Goal: Information Seeking & Learning: Understand process/instructions

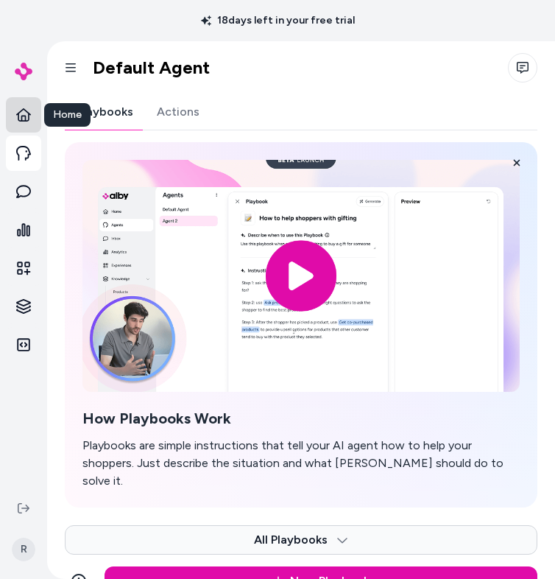
click at [22, 118] on icon at bounding box center [23, 114] width 15 height 15
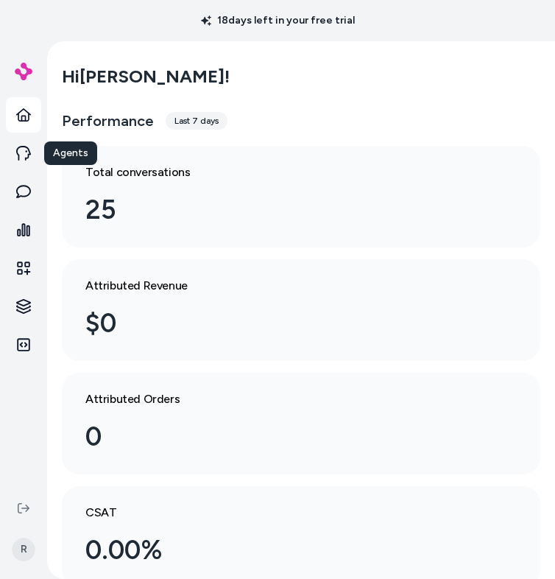
drag, startPoint x: 25, startPoint y: 147, endPoint x: 63, endPoint y: 149, distance: 38.3
click at [25, 147] on icon at bounding box center [23, 153] width 15 height 15
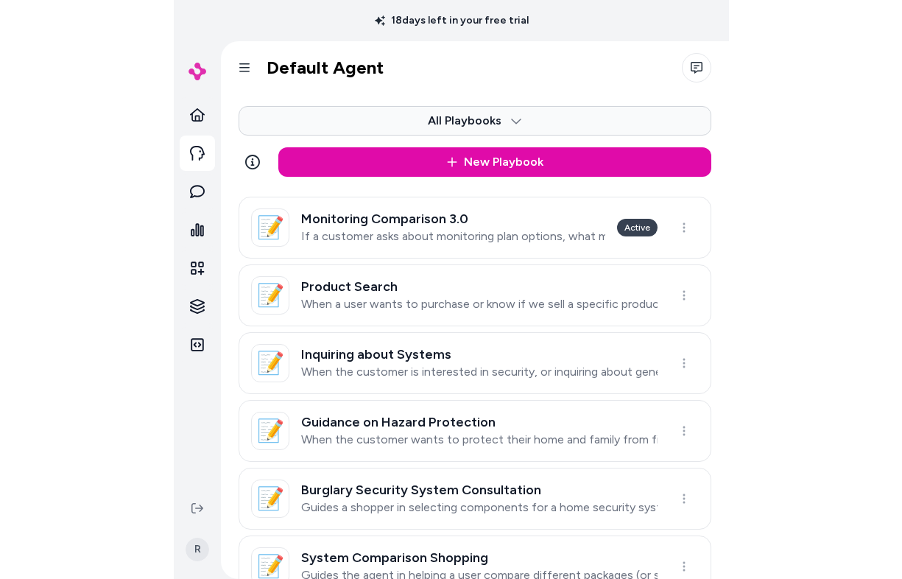
scroll to position [774, 0]
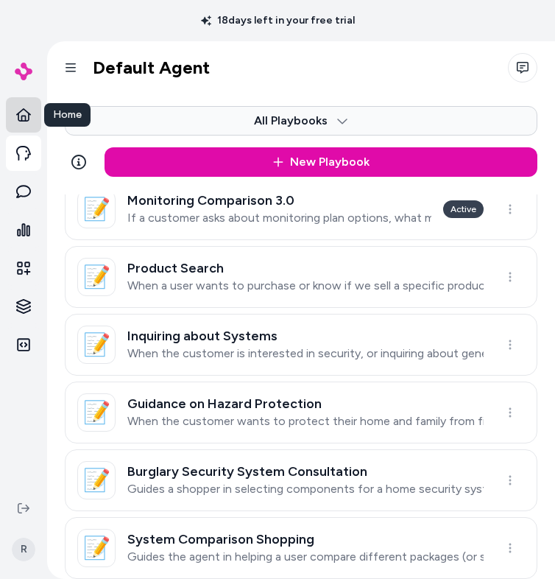
click at [20, 108] on icon at bounding box center [23, 114] width 15 height 15
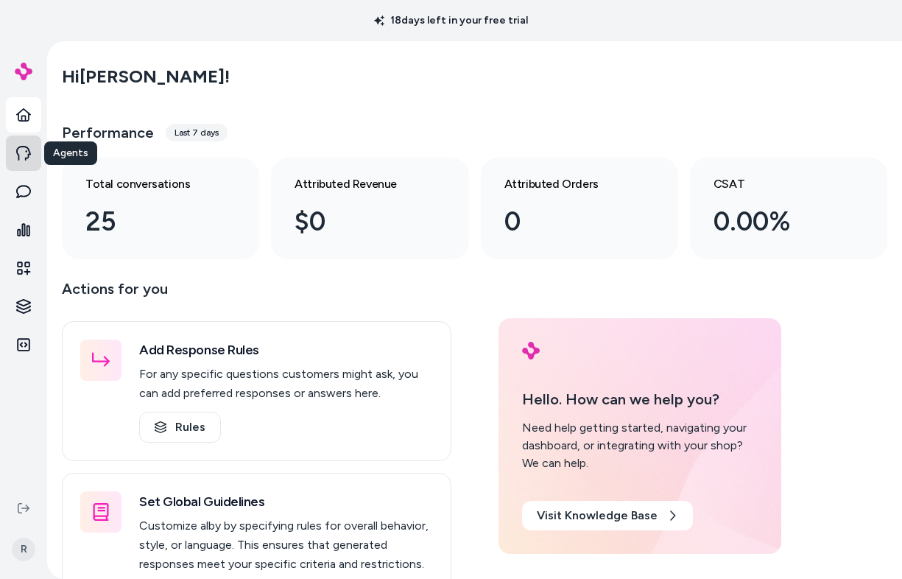
click at [13, 149] on link "Agents" at bounding box center [23, 152] width 35 height 35
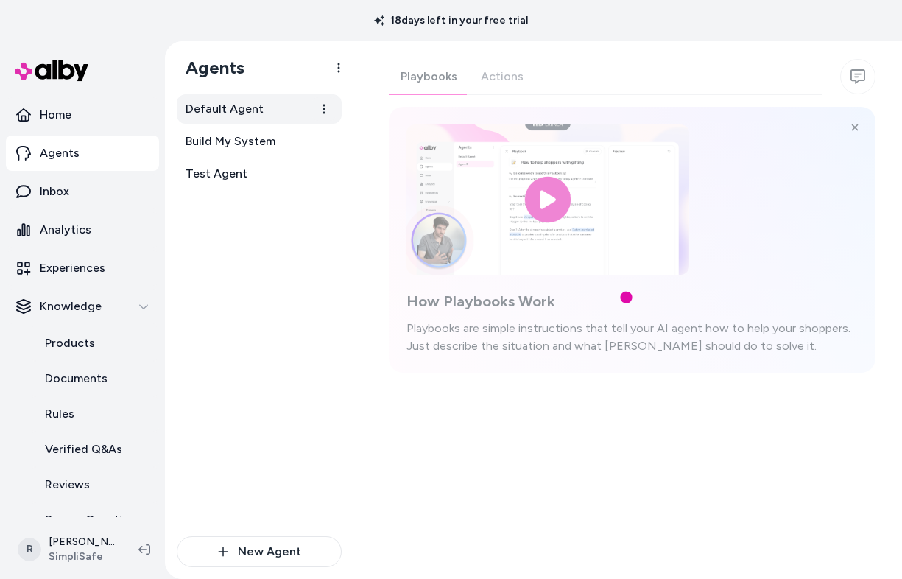
click at [247, 105] on span "Default Agent" at bounding box center [225, 109] width 78 height 18
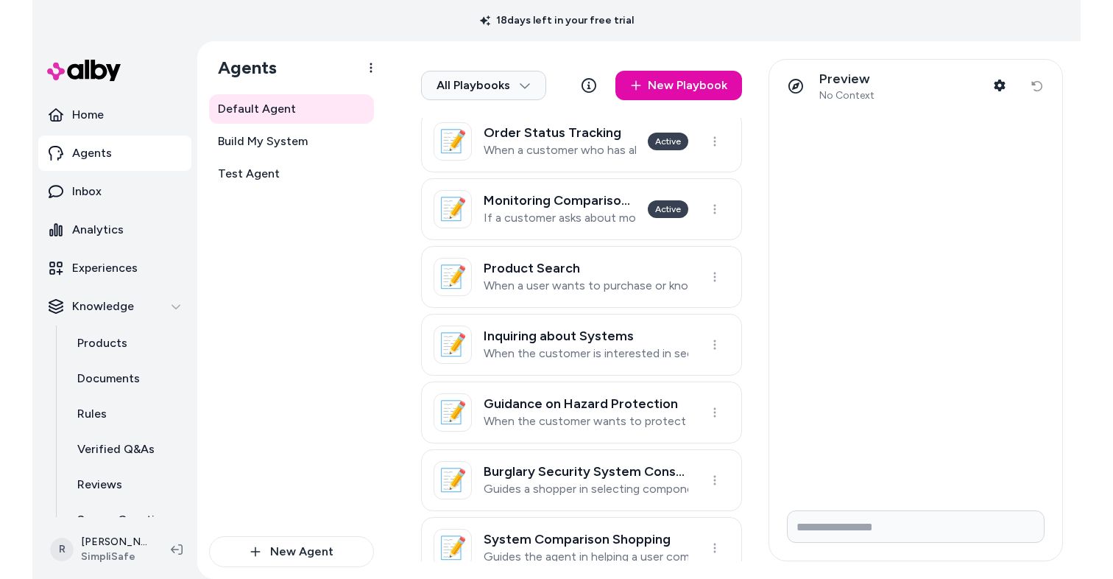
scroll to position [651, 0]
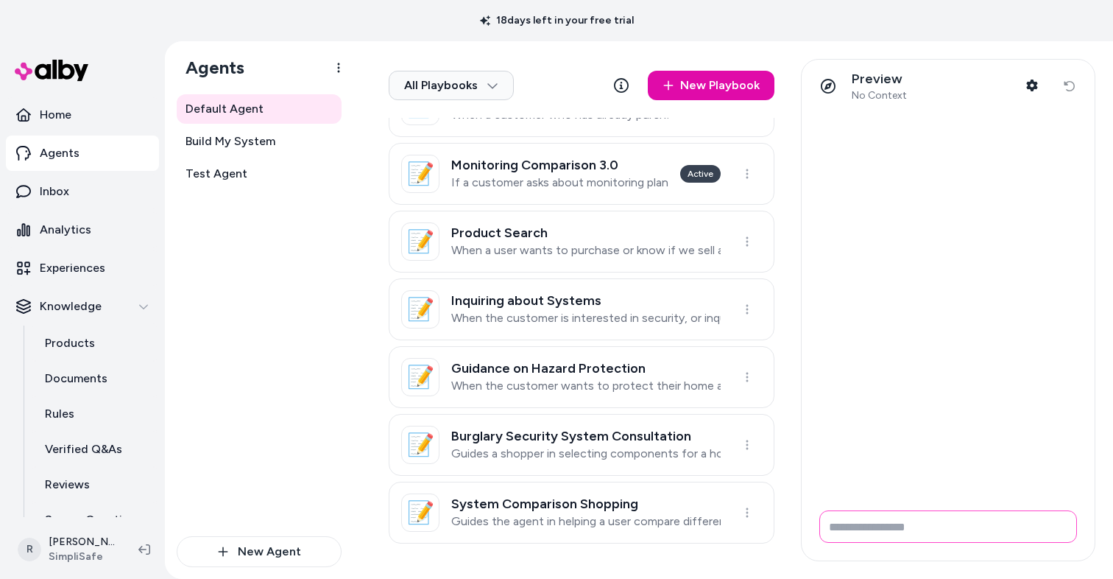
click at [879, 525] on input "Write your prompt here" at bounding box center [948, 526] width 258 height 32
type input "*"
type input "**********"
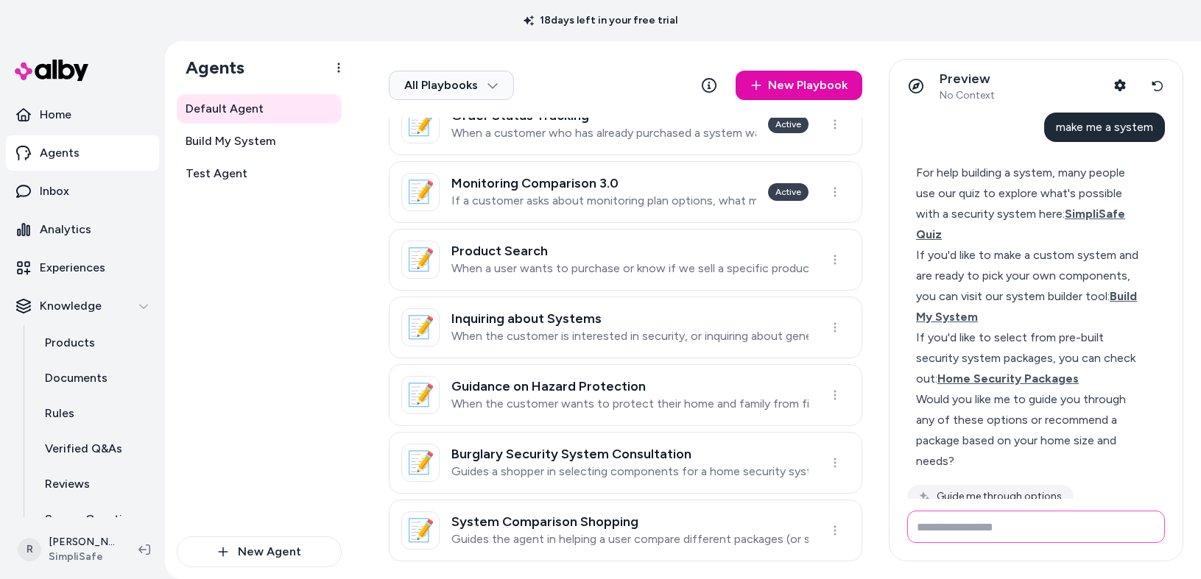
scroll to position [145, 0]
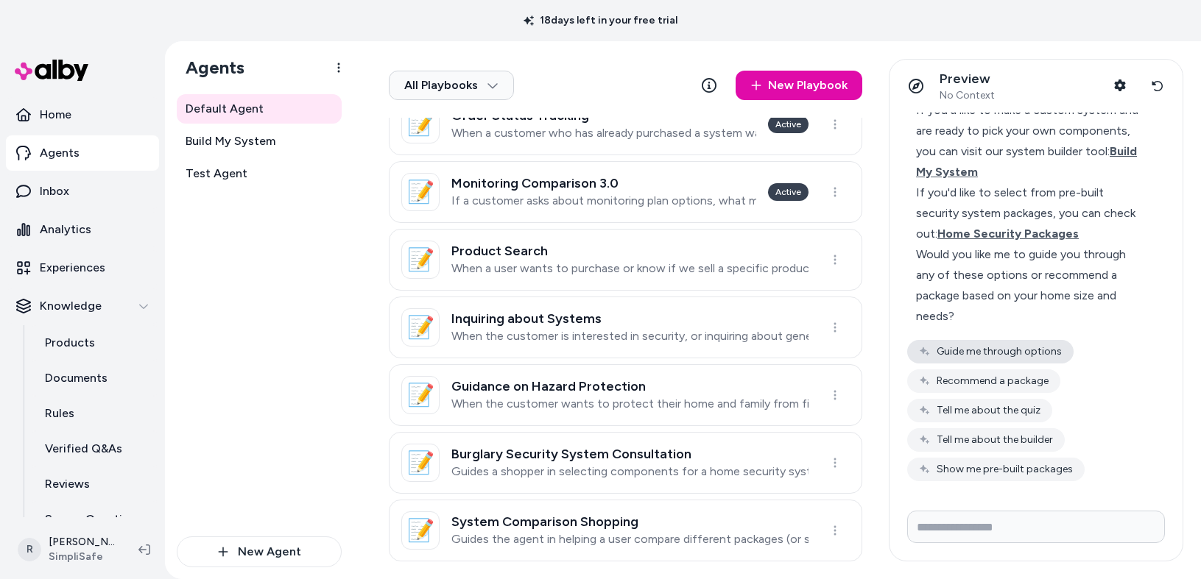
click at [901, 347] on button "Guide me through options" at bounding box center [990, 352] width 166 height 24
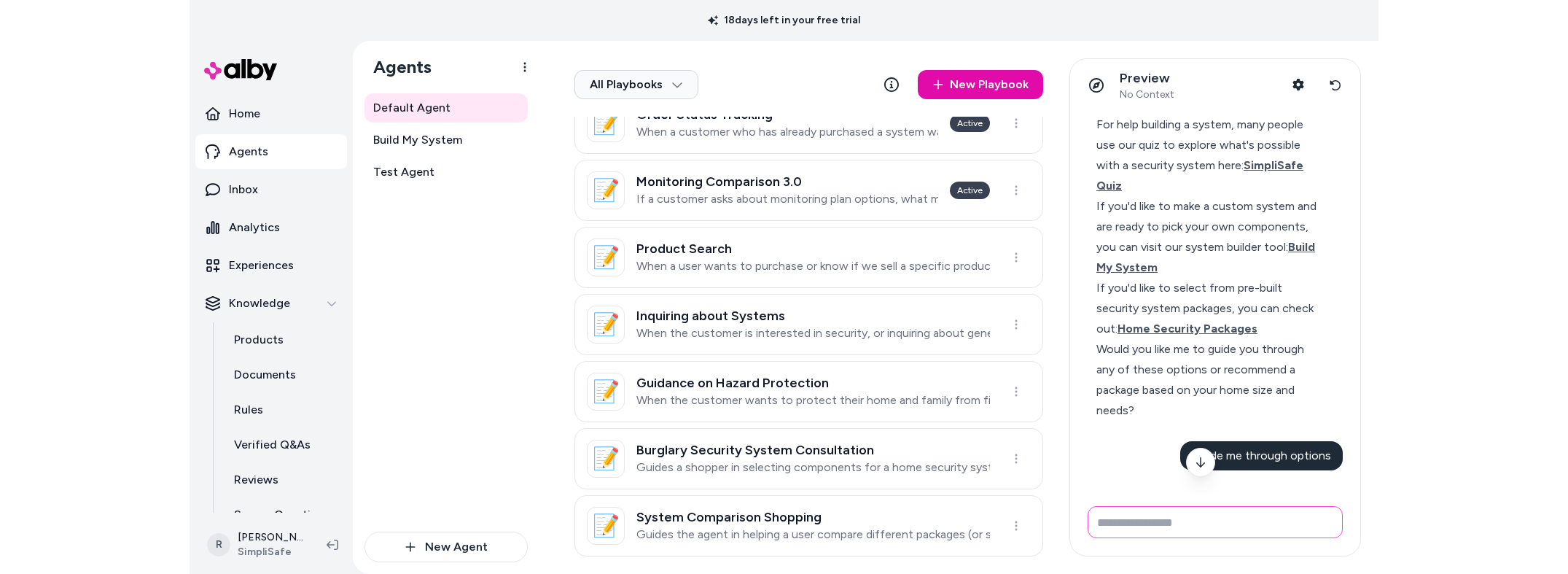
scroll to position [0, 0]
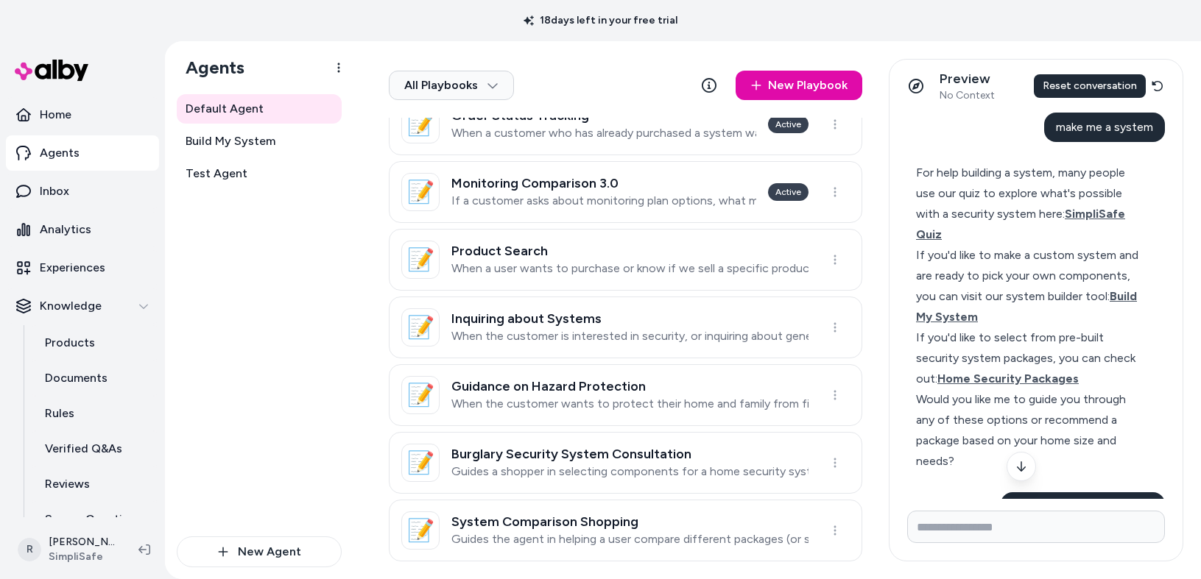
click at [901, 84] on icon at bounding box center [1157, 86] width 12 height 12
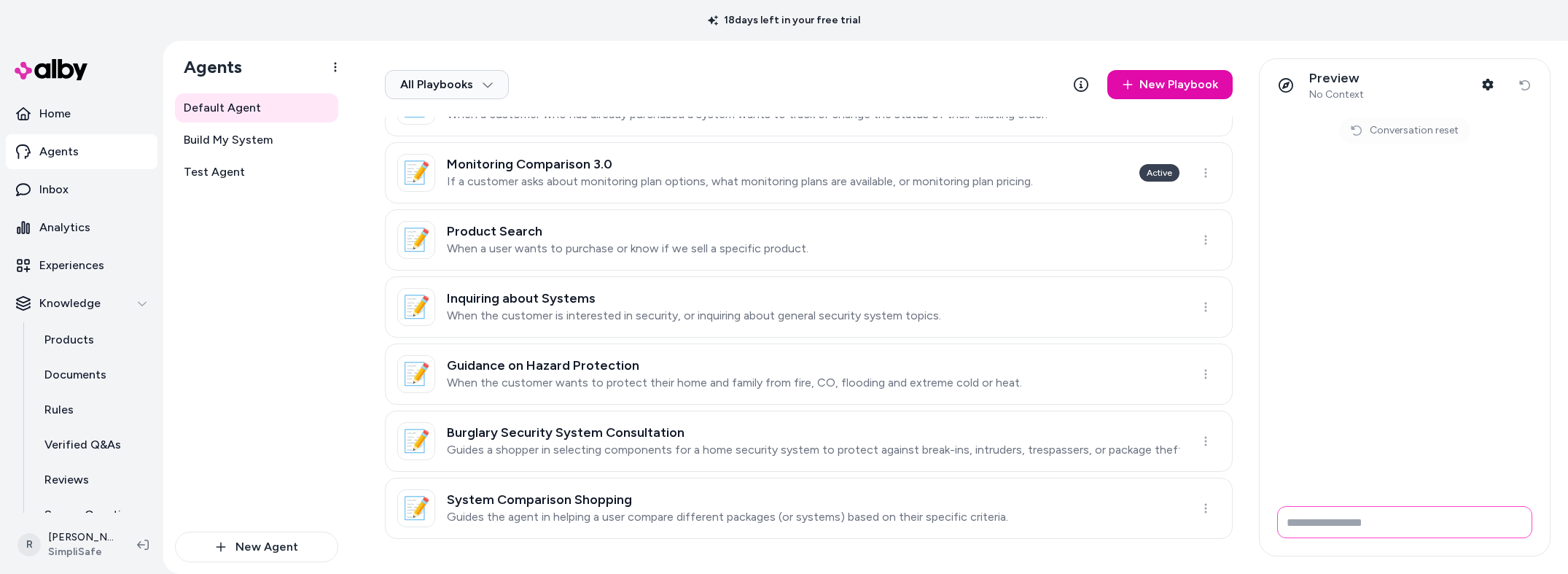
click at [892, 518] on input "Write your prompt here" at bounding box center [1406, 522] width 256 height 32
type input "**********"
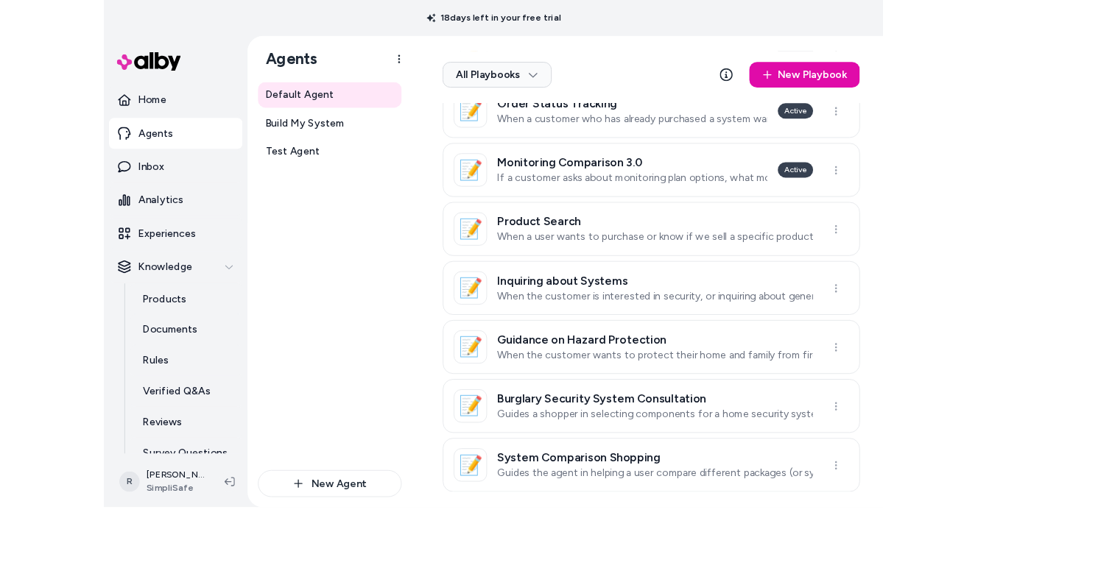
scroll to position [647, 0]
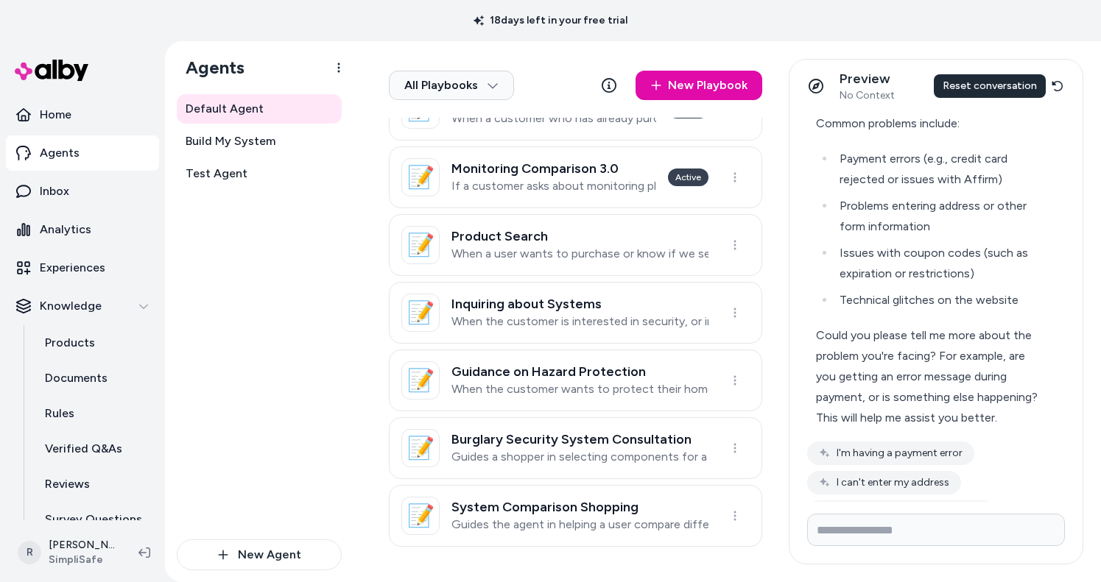
drag, startPoint x: 1065, startPoint y: 85, endPoint x: 1045, endPoint y: 187, distance: 103.5
click at [901, 85] on button "Reset conversation" at bounding box center [1056, 85] width 27 height 29
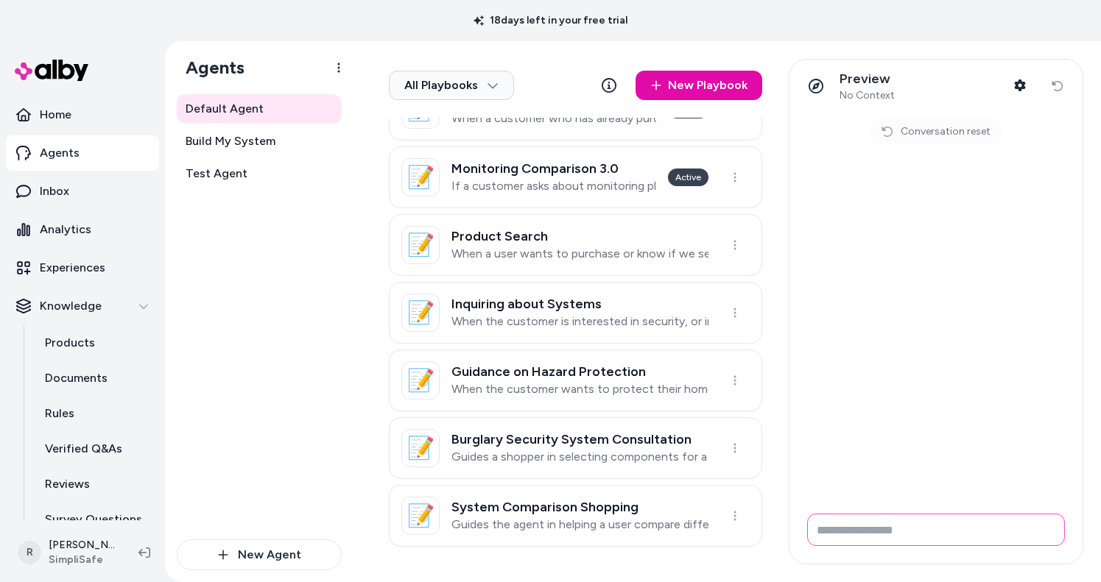
click at [845, 534] on input "Write your prompt here" at bounding box center [936, 530] width 258 height 32
type input "**********"
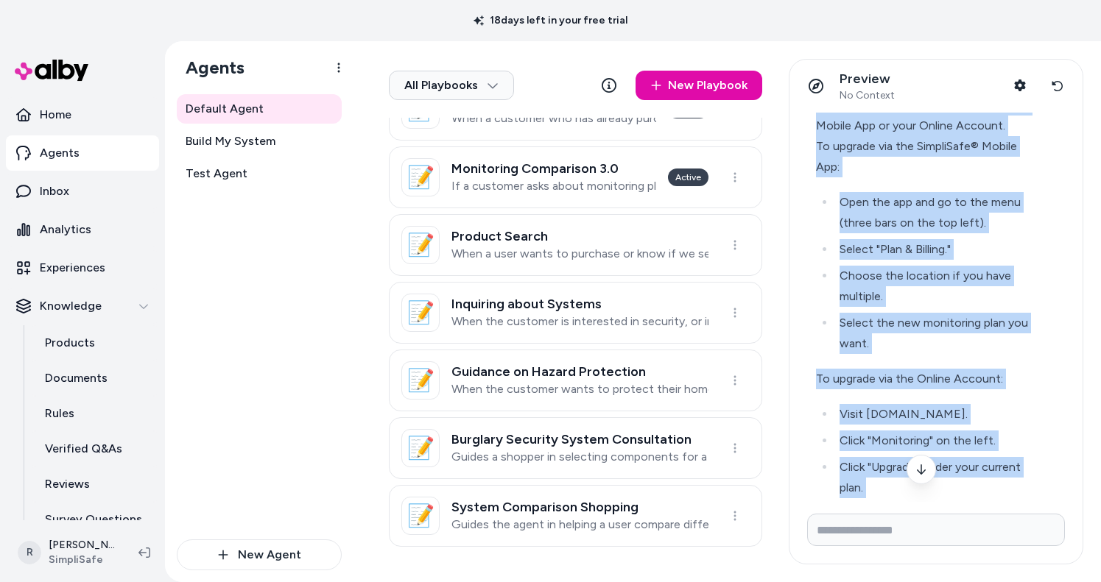
scroll to position [45, 0]
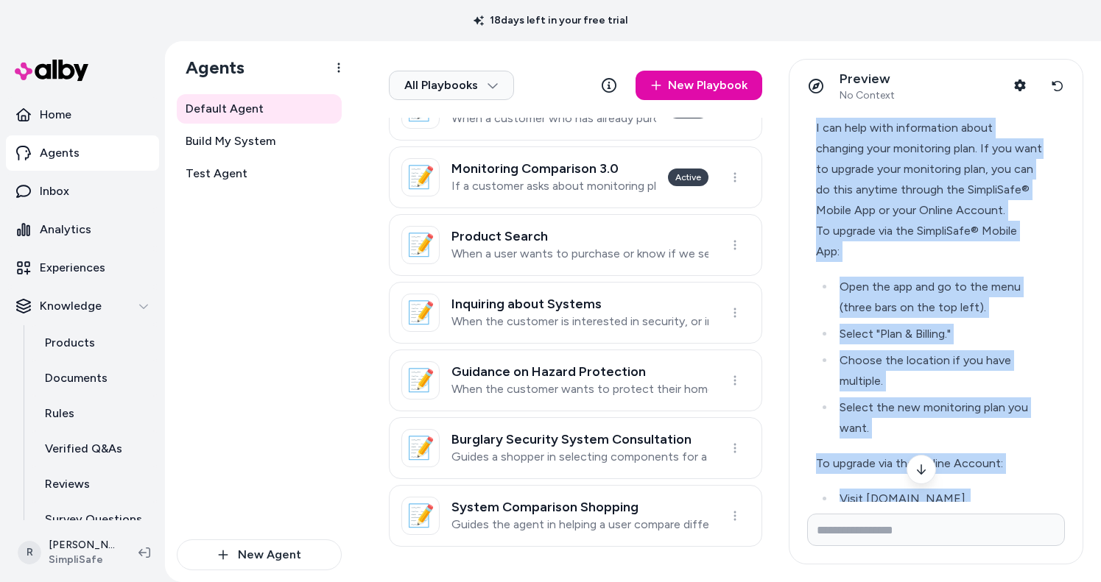
drag, startPoint x: 953, startPoint y: 468, endPoint x: 844, endPoint y: 154, distance: 332.7
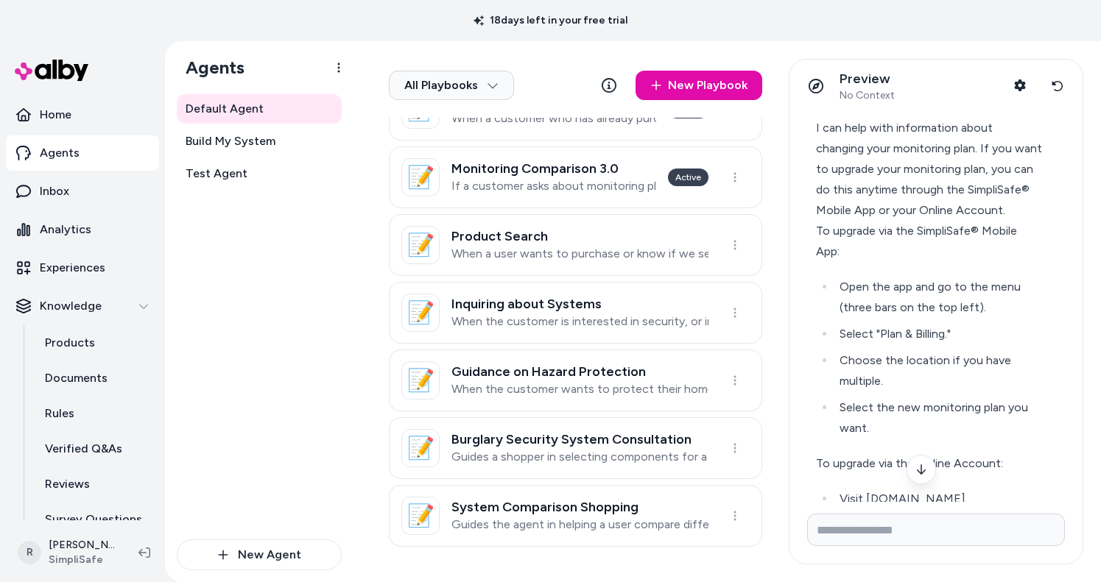
click at [901, 176] on div "I can help with information about changing your monitoring plan. If you want to…" at bounding box center [929, 169] width 227 height 103
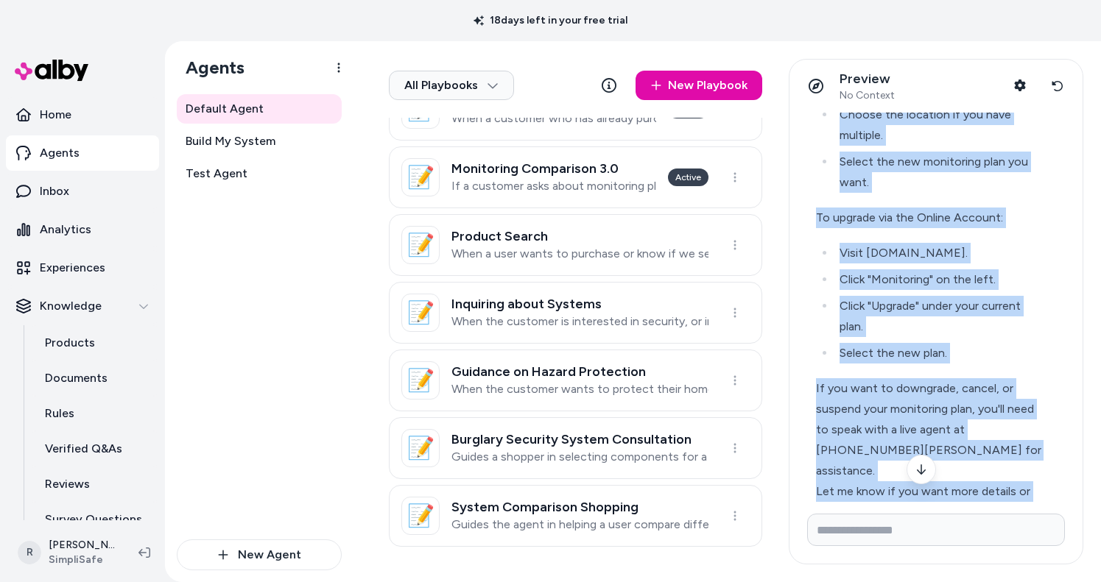
scroll to position [463, 0]
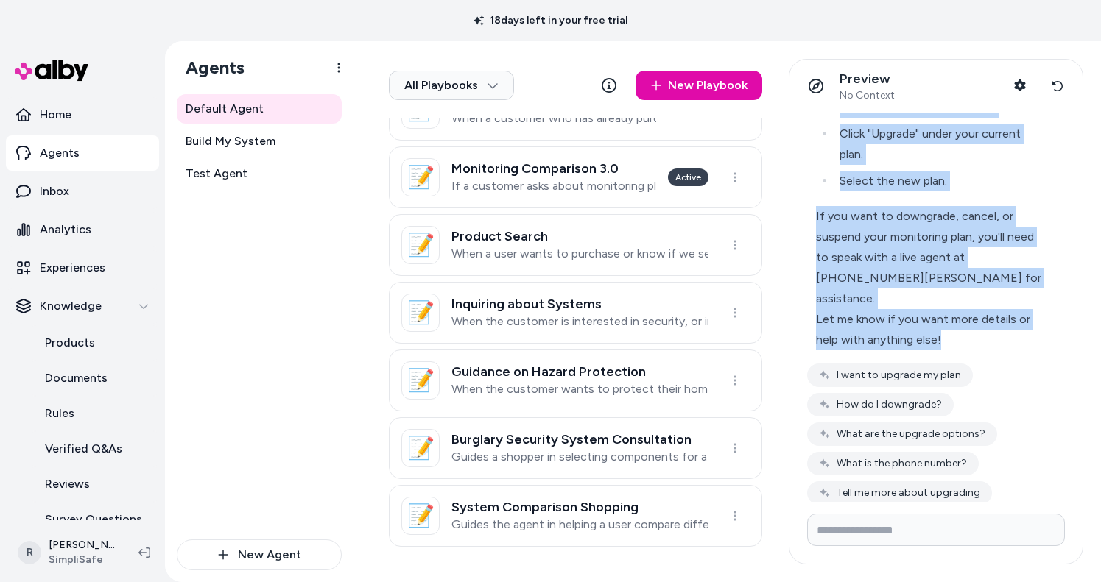
drag, startPoint x: 813, startPoint y: 124, endPoint x: 969, endPoint y: 350, distance: 275.1
click at [901, 350] on div "I can help with information about changing your monitoring plan. If you want to…" at bounding box center [936, 98] width 258 height 814
copy div "I can help with information about changing your monitoring plan. If you want to…"
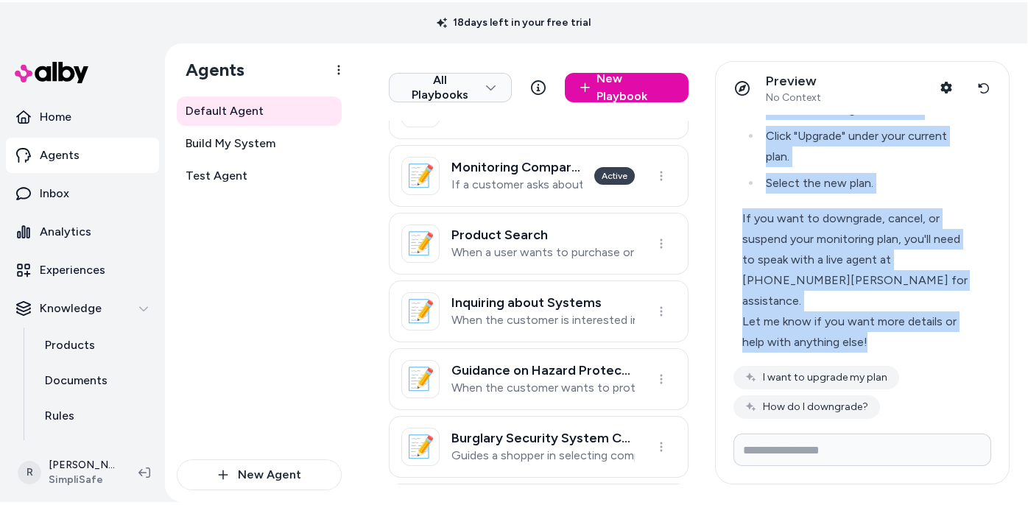
scroll to position [651, 0]
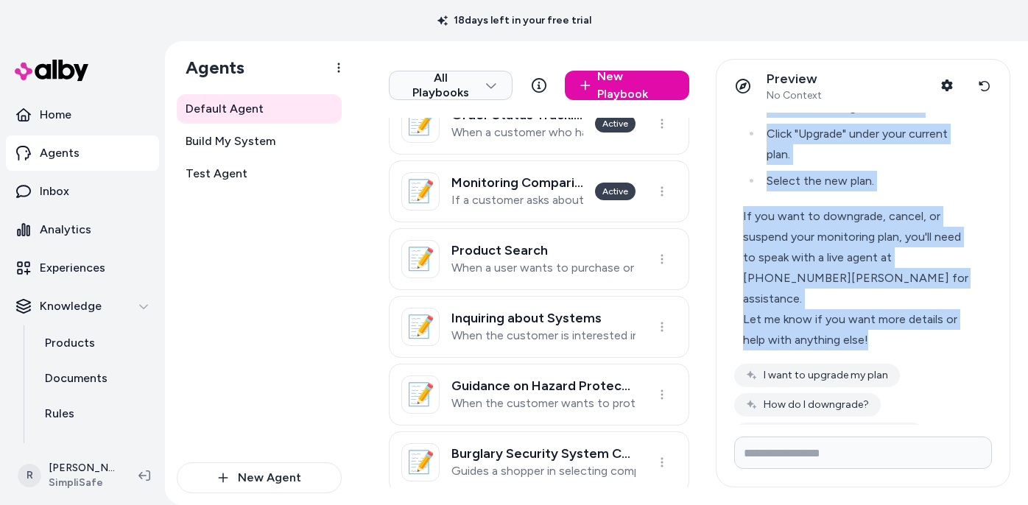
click at [901, 87] on icon at bounding box center [984, 86] width 12 height 12
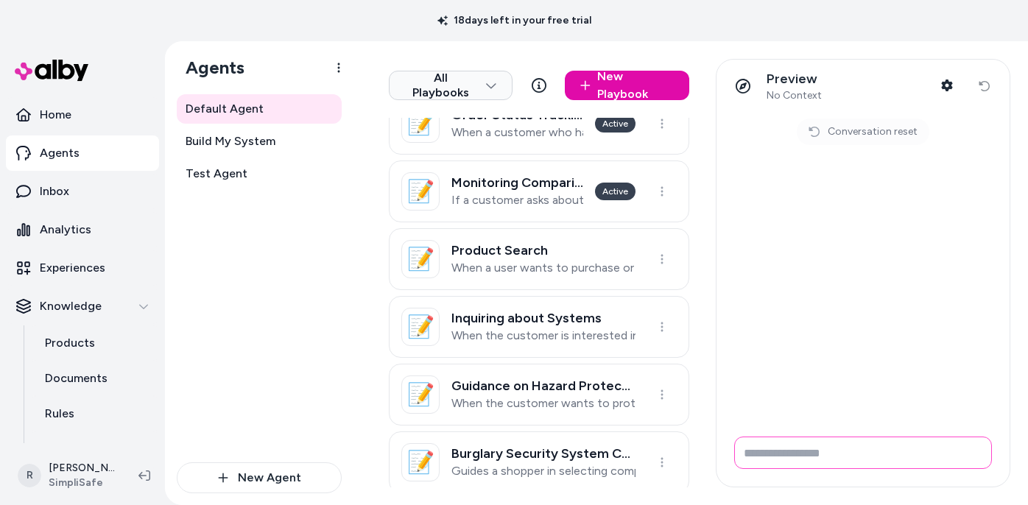
click at [765, 453] on input "Write your prompt here" at bounding box center [863, 453] width 258 height 32
type input "**********"
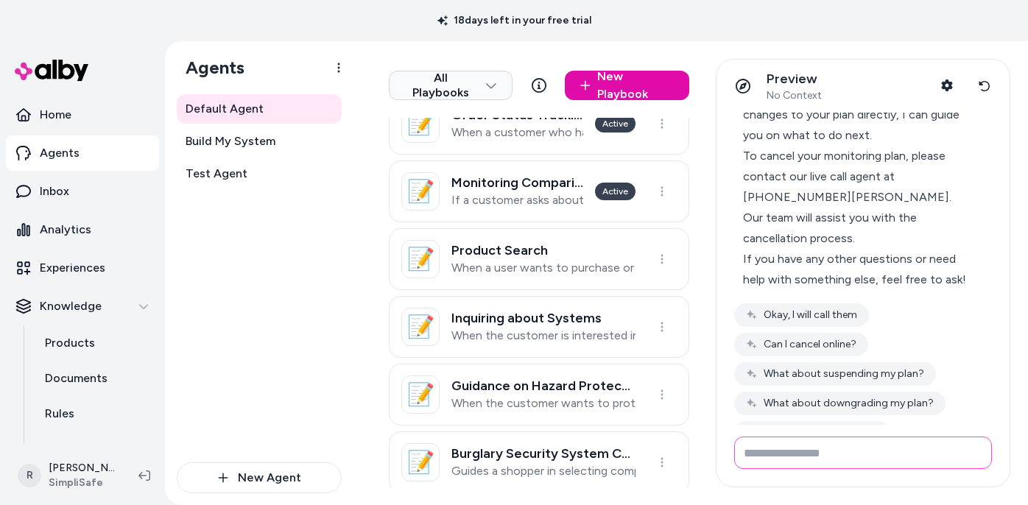
scroll to position [116, 0]
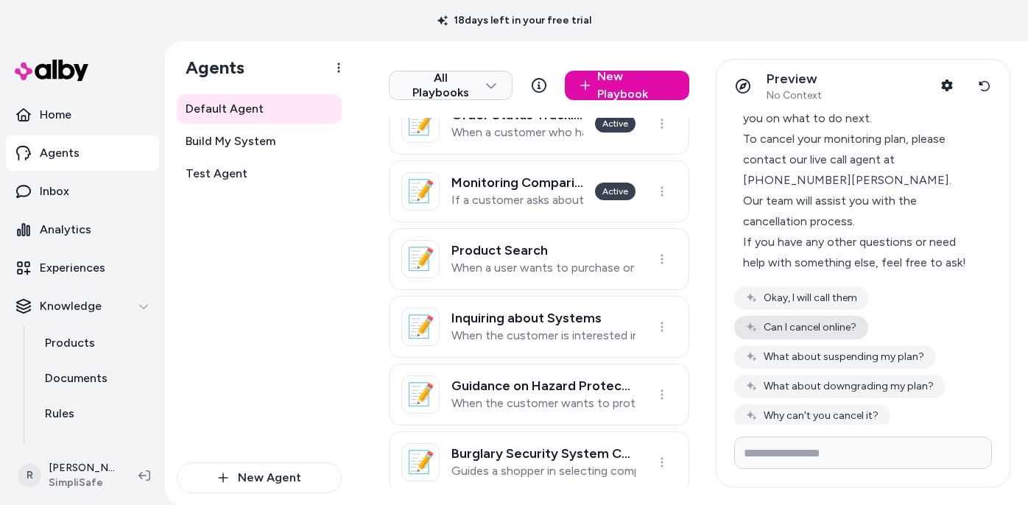
click at [826, 316] on button "Can I cancel online?" at bounding box center [801, 328] width 134 height 24
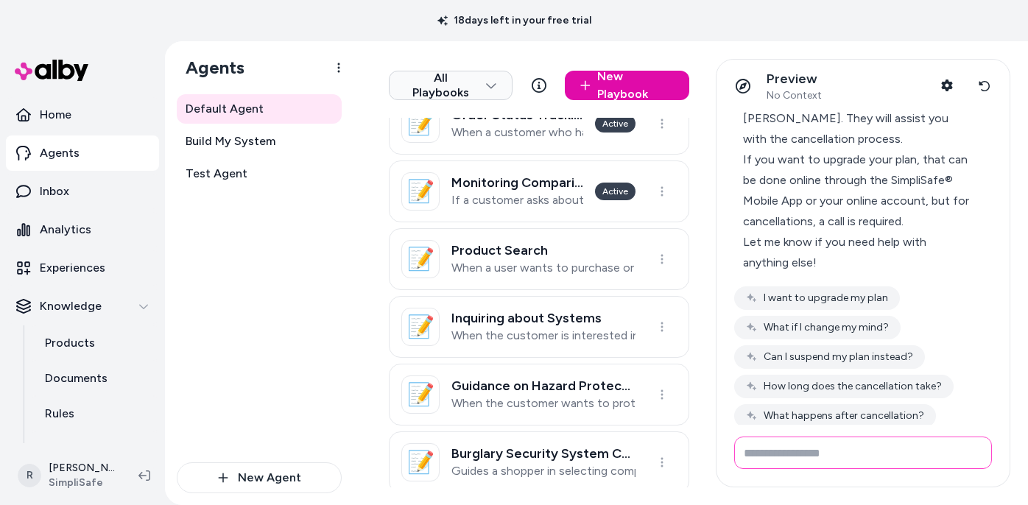
scroll to position [434, 0]
click at [892, 346] on button "Can I suspend my plan instead?" at bounding box center [829, 358] width 191 height 24
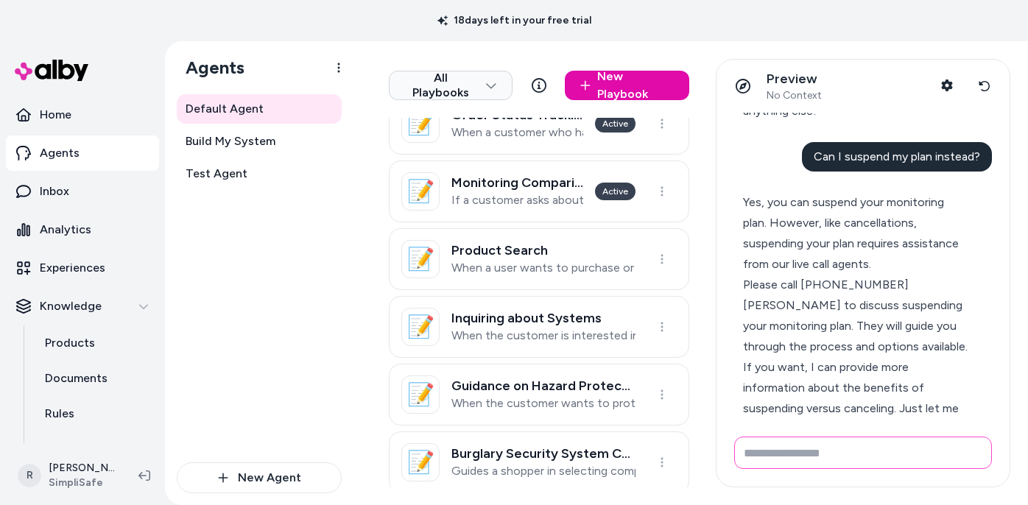
scroll to position [630, 0]
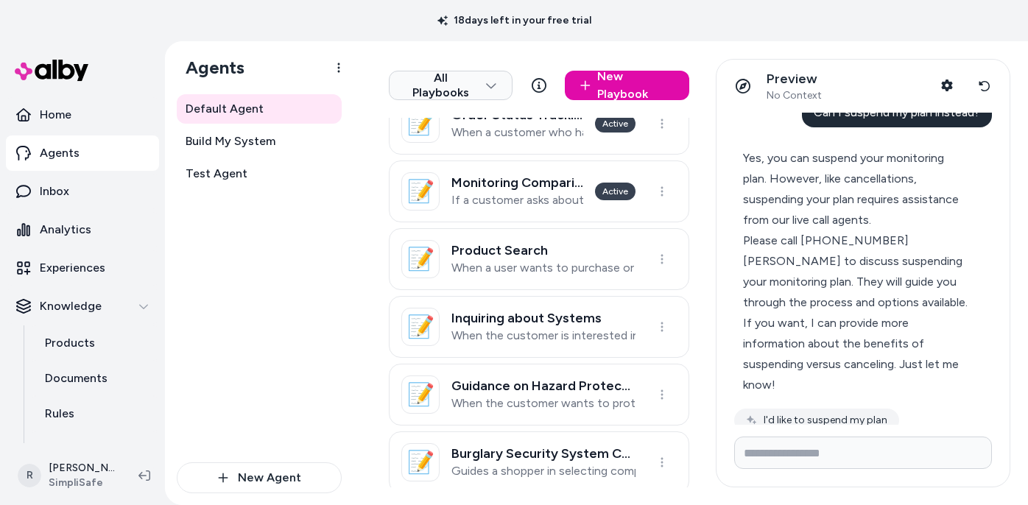
click at [816, 438] on button "What are the suspension options?" at bounding box center [835, 450] width 203 height 24
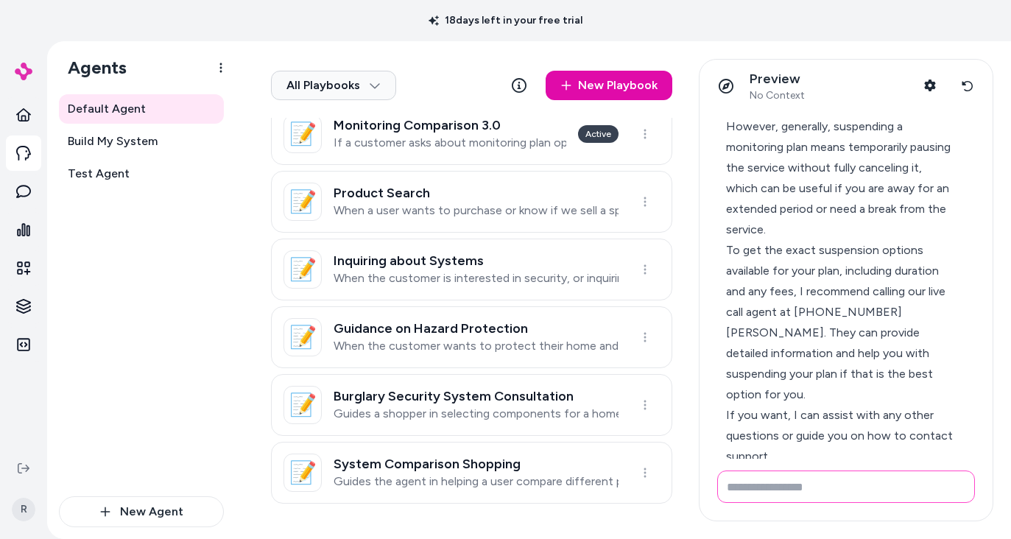
scroll to position [1039, 0]
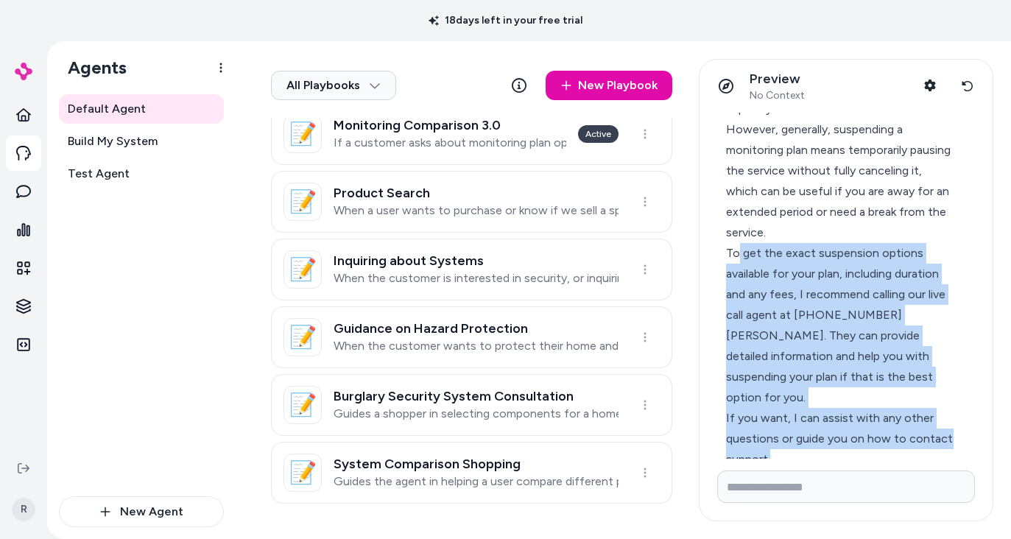
drag, startPoint x: 773, startPoint y: 395, endPoint x: 759, endPoint y: 239, distance: 155.9
click at [737, 217] on div "The specific details about suspension options for the monitoring plan are not e…" at bounding box center [839, 263] width 227 height 412
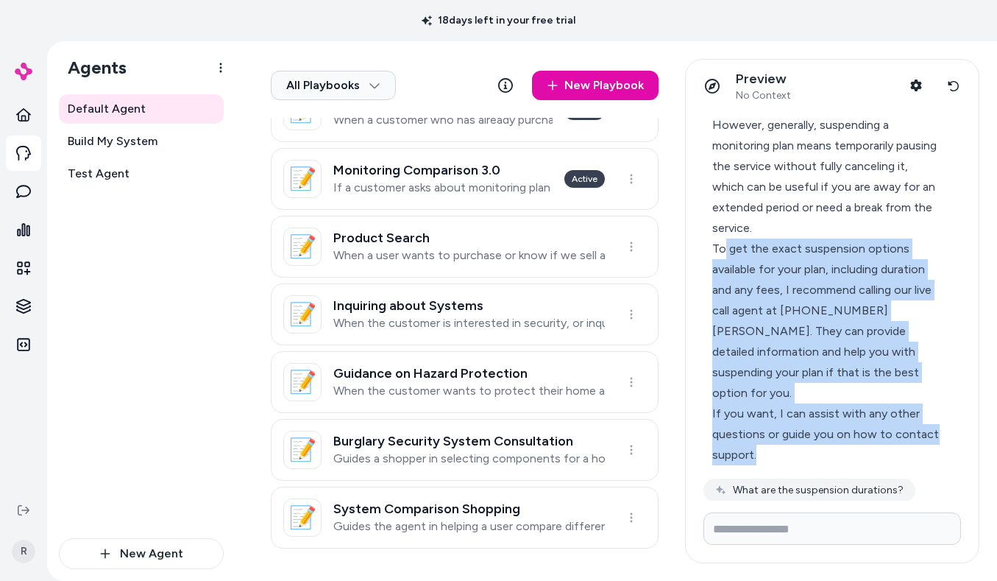
scroll to position [1041, 0]
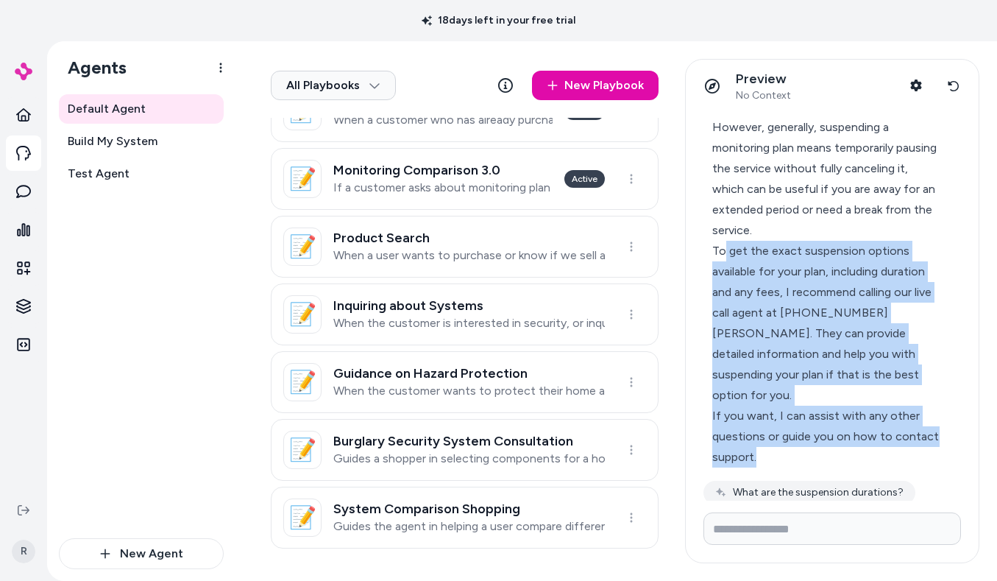
click at [794, 252] on div "To get the exact suspension options available for your plan, including duration…" at bounding box center [826, 323] width 227 height 165
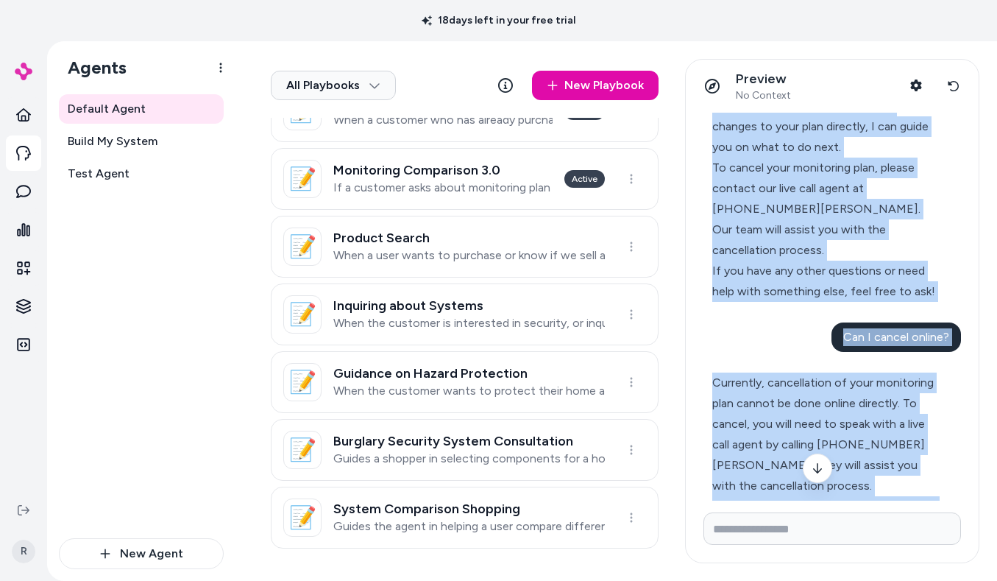
scroll to position [30, 0]
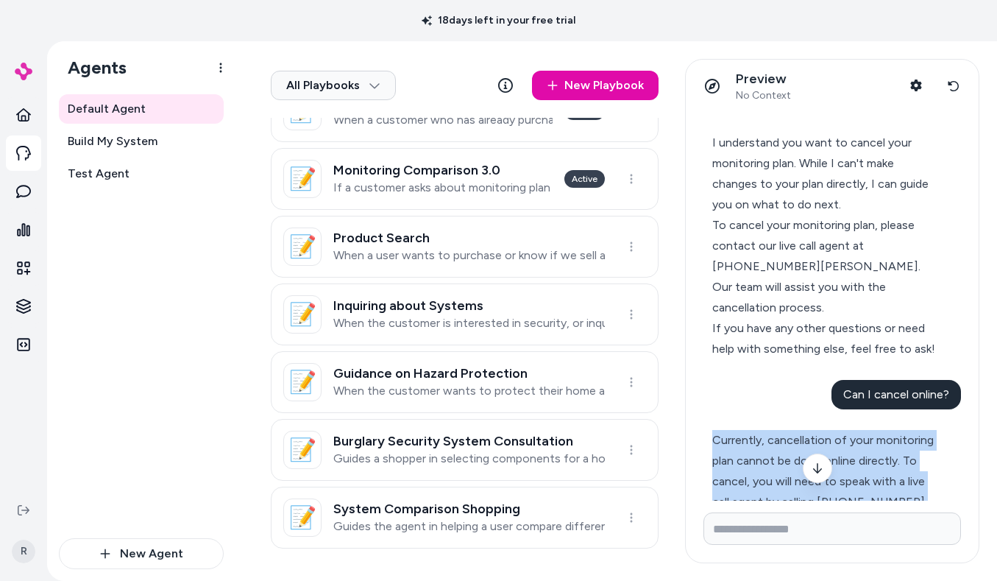
drag, startPoint x: 771, startPoint y: 389, endPoint x: 713, endPoint y: 413, distance: 62.1
copy div "Loremipsu, dolorsitamet co adip elitseddoe temp incidi ut labo etdolo magnaali.…"
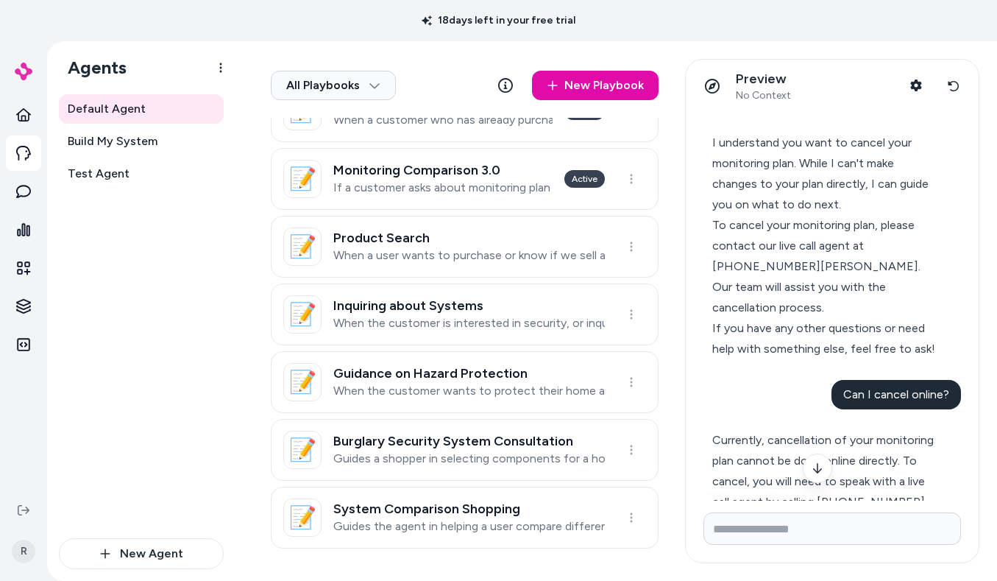
drag, startPoint x: 781, startPoint y: 372, endPoint x: 795, endPoint y: 373, distance: 14.1
click at [781, 380] on div "Can I cancel online?" at bounding box center [833, 394] width 258 height 29
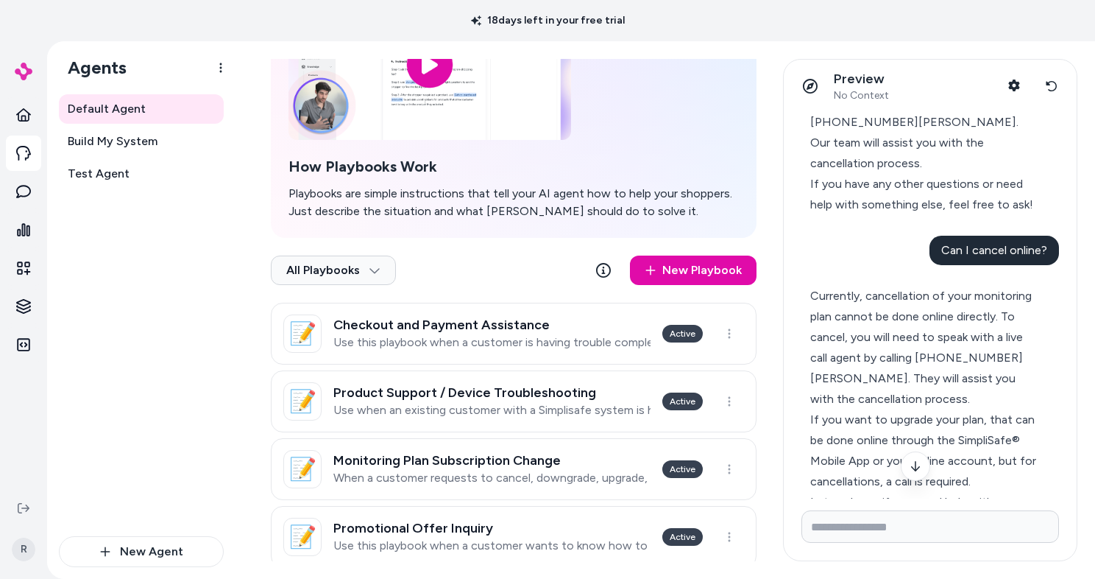
scroll to position [0, 0]
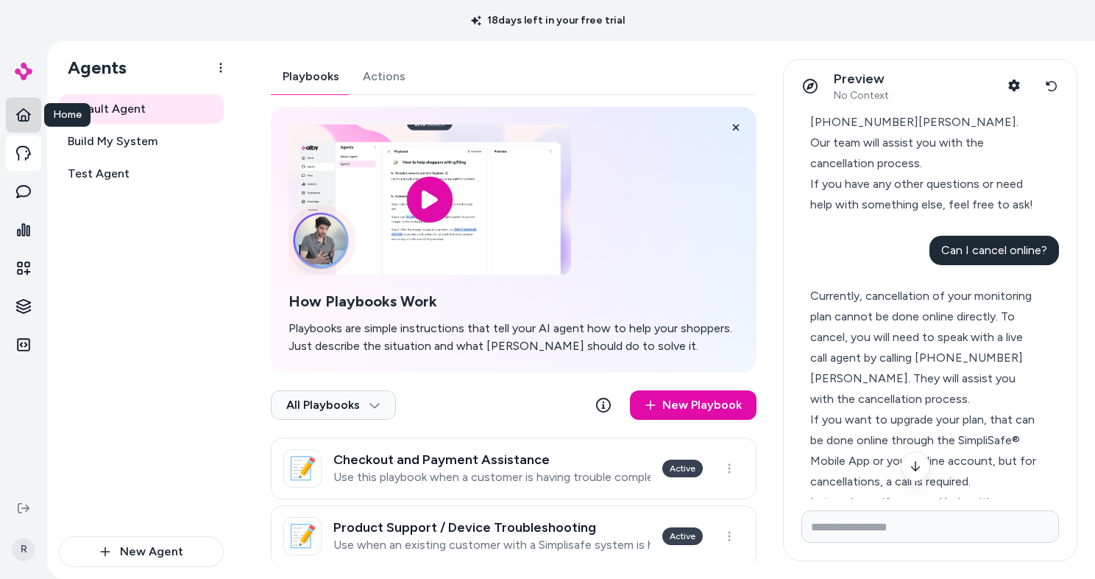
click at [13, 116] on link "Home" at bounding box center [23, 114] width 35 height 35
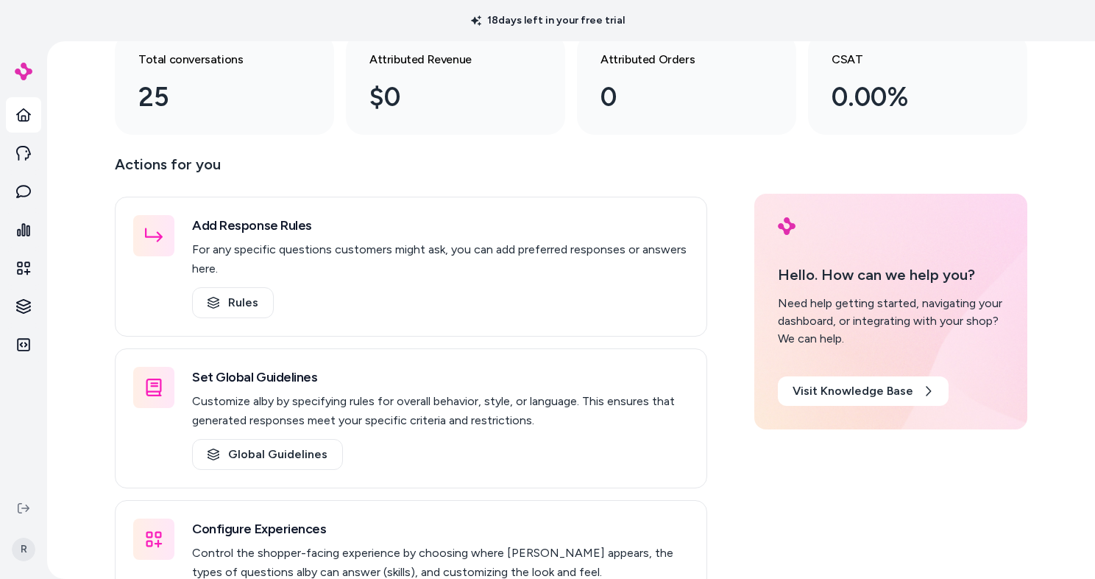
scroll to position [200, 0]
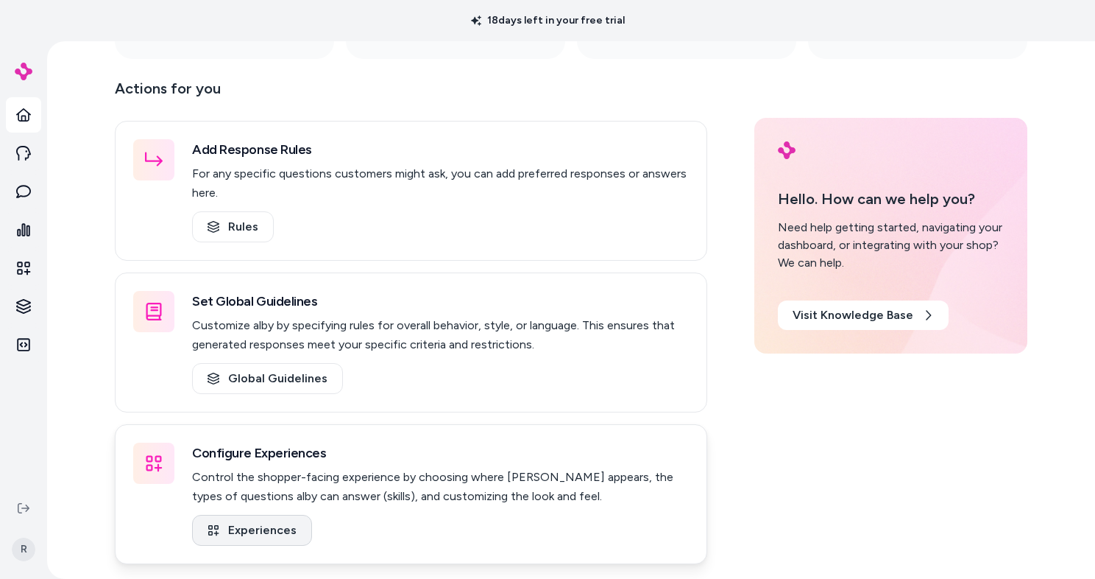
click at [261, 529] on link "Experiences" at bounding box center [252, 530] width 120 height 31
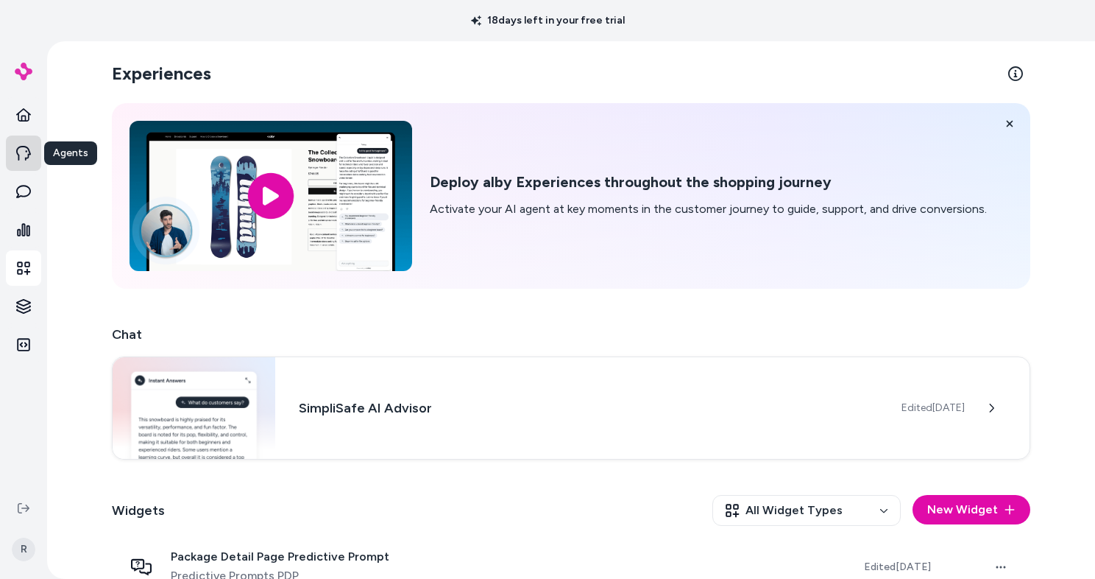
click at [24, 156] on icon at bounding box center [23, 153] width 15 height 15
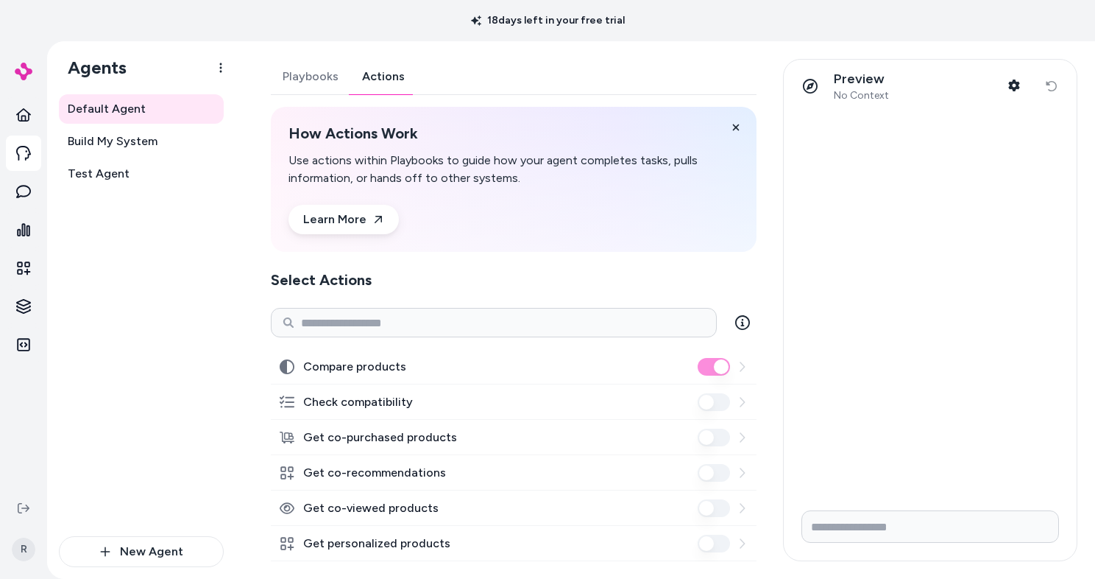
click at [325, 80] on button "Playbooks" at bounding box center [311, 76] width 80 height 35
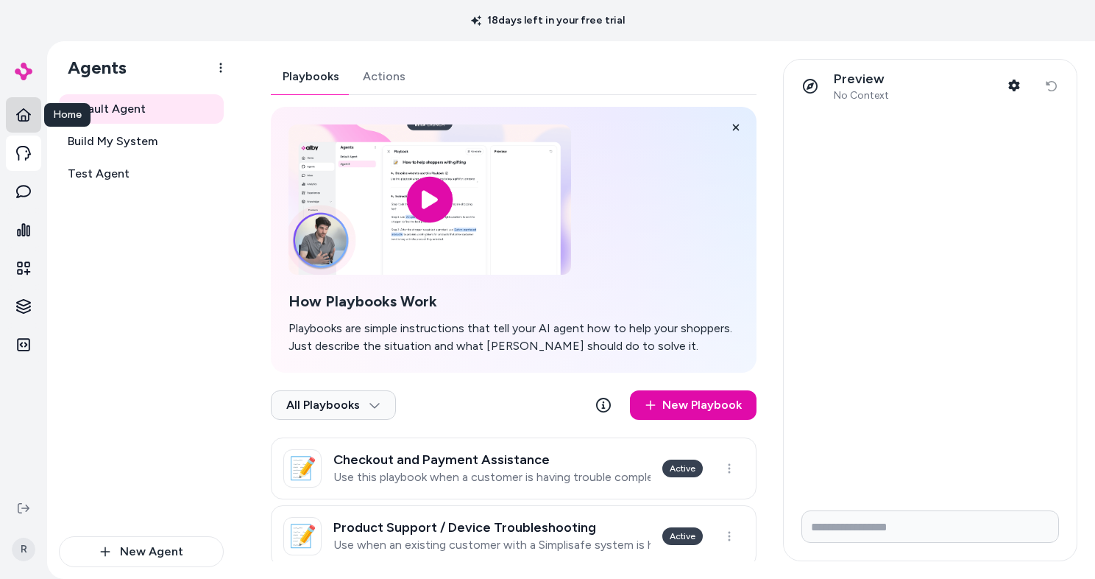
click at [19, 116] on icon at bounding box center [23, 114] width 15 height 15
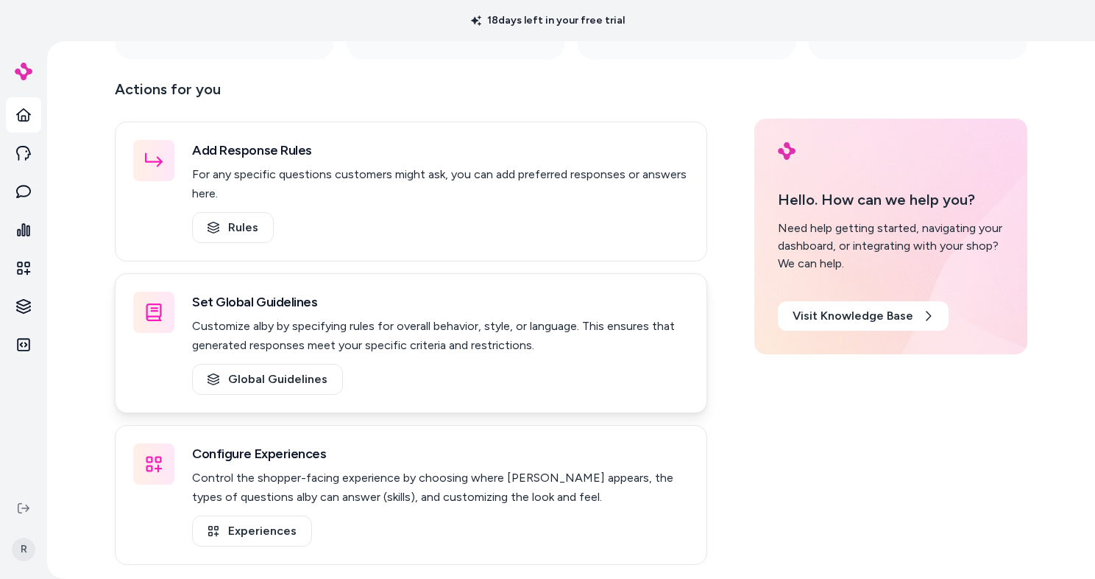
scroll to position [200, 0]
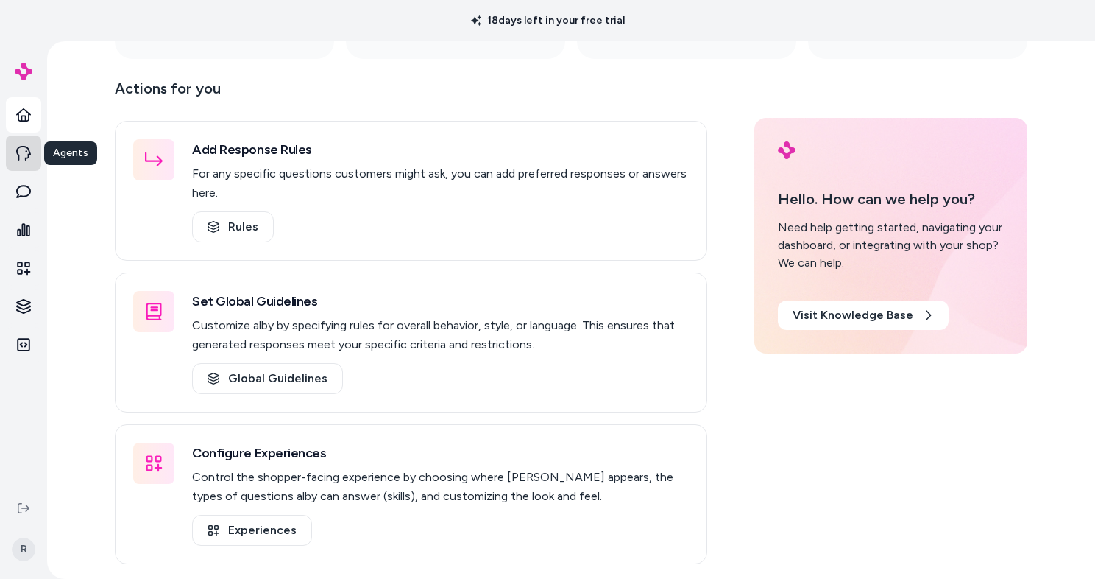
click at [29, 155] on icon at bounding box center [23, 153] width 15 height 15
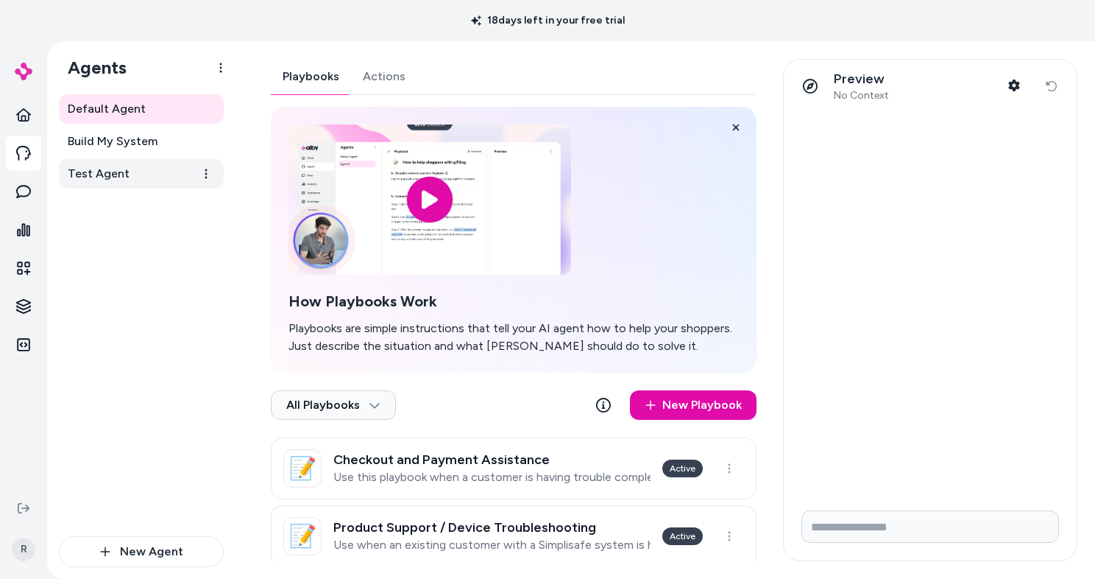
click at [138, 169] on link "Test Agent" at bounding box center [141, 173] width 165 height 29
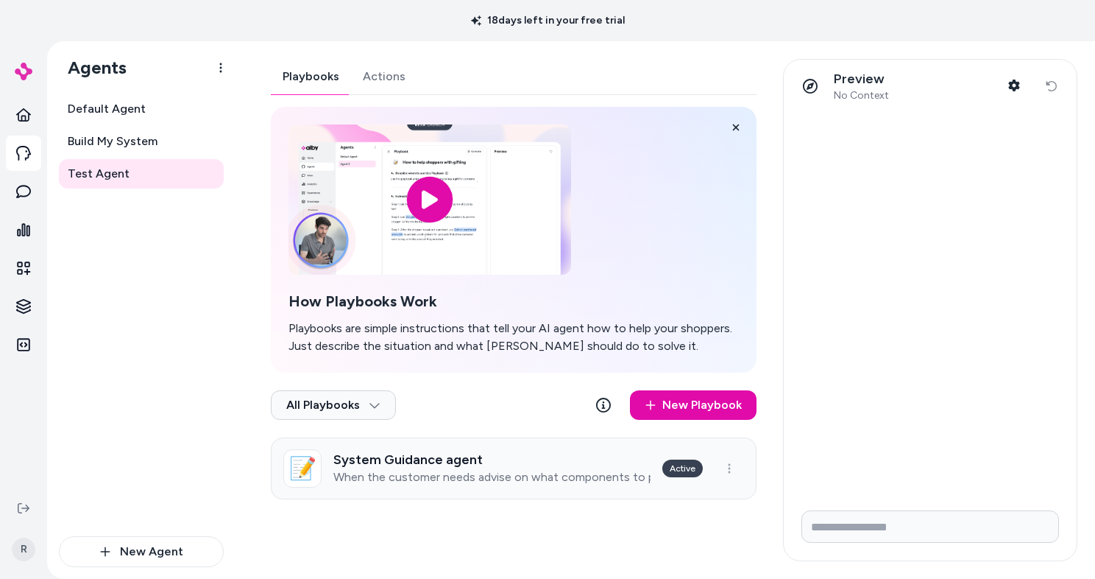
click at [524, 470] on p "When the customer needs advise on what components to purchase for their system …" at bounding box center [491, 477] width 317 height 15
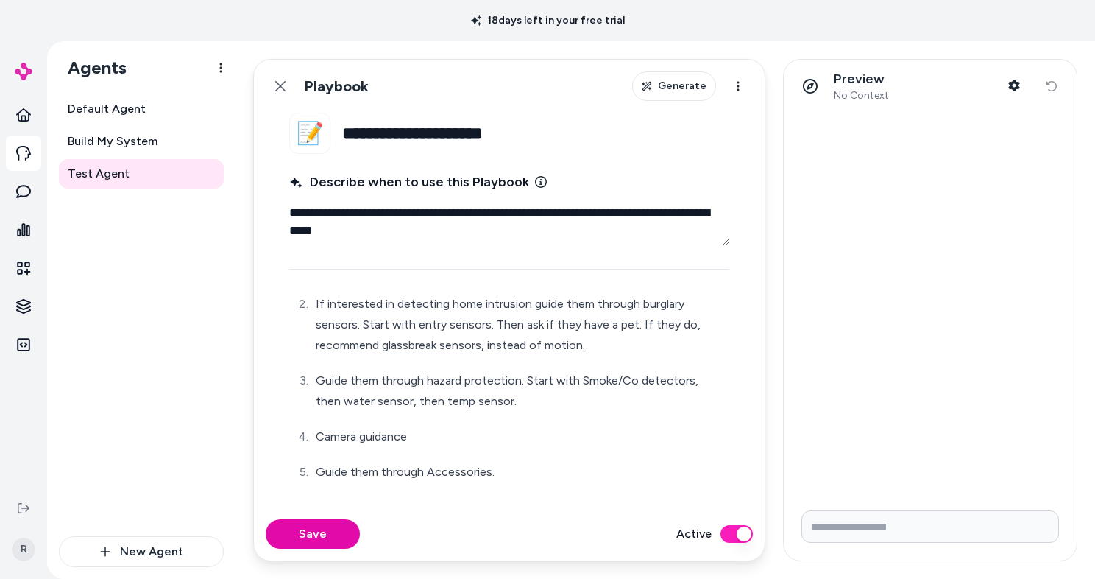
scroll to position [145, 0]
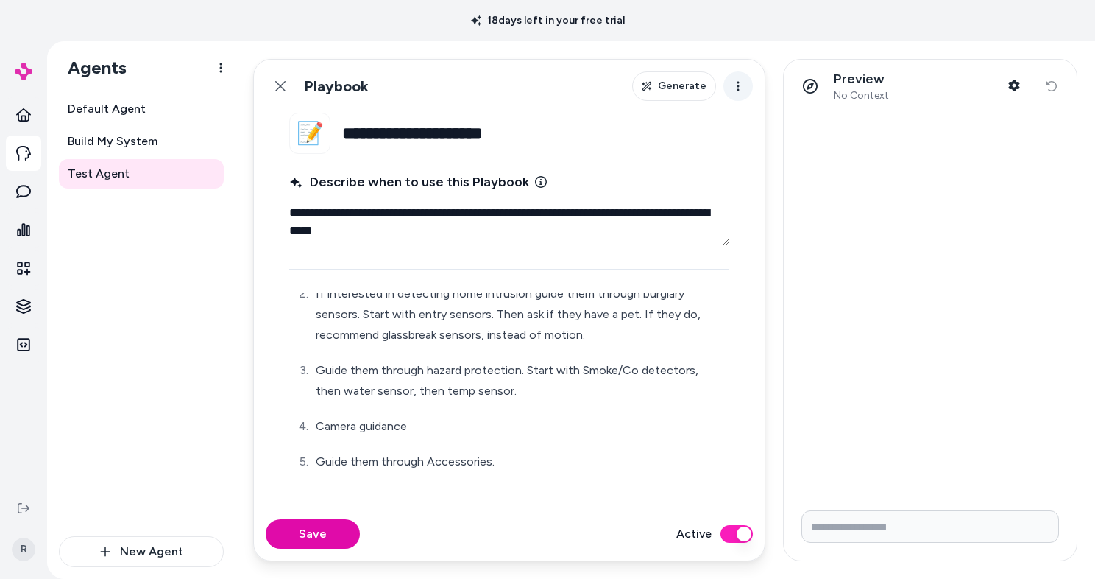
click at [738, 85] on html "**********" at bounding box center [547, 289] width 1095 height 579
click at [705, 118] on div "Archive Playbook" at bounding box center [689, 120] width 121 height 27
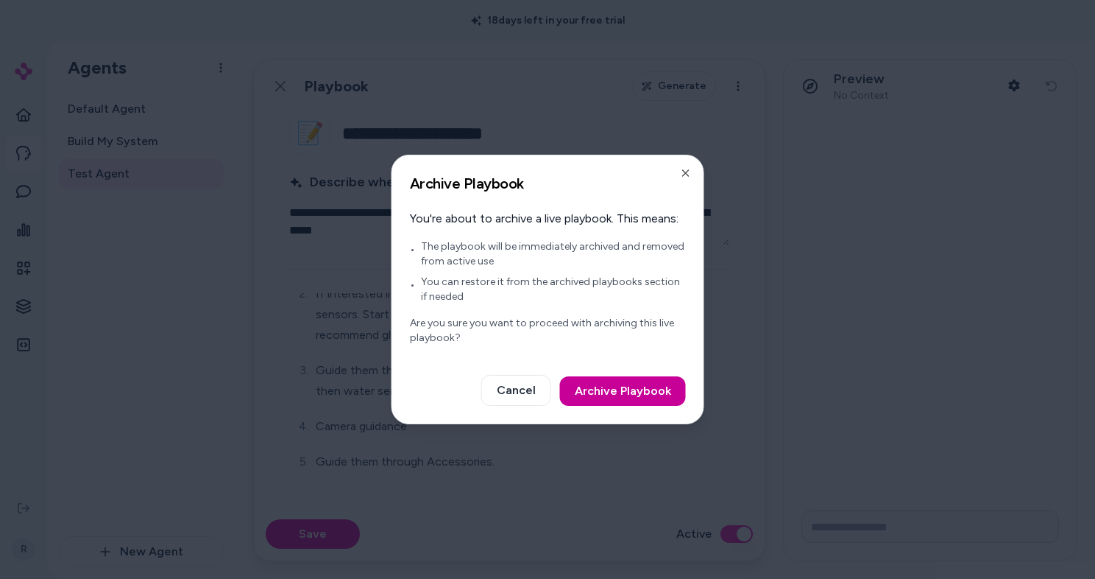
drag, startPoint x: 625, startPoint y: 402, endPoint x: 579, endPoint y: 385, distance: 49.4
click at [623, 401] on button "Archive Playbook" at bounding box center [623, 390] width 126 height 29
type textarea "*"
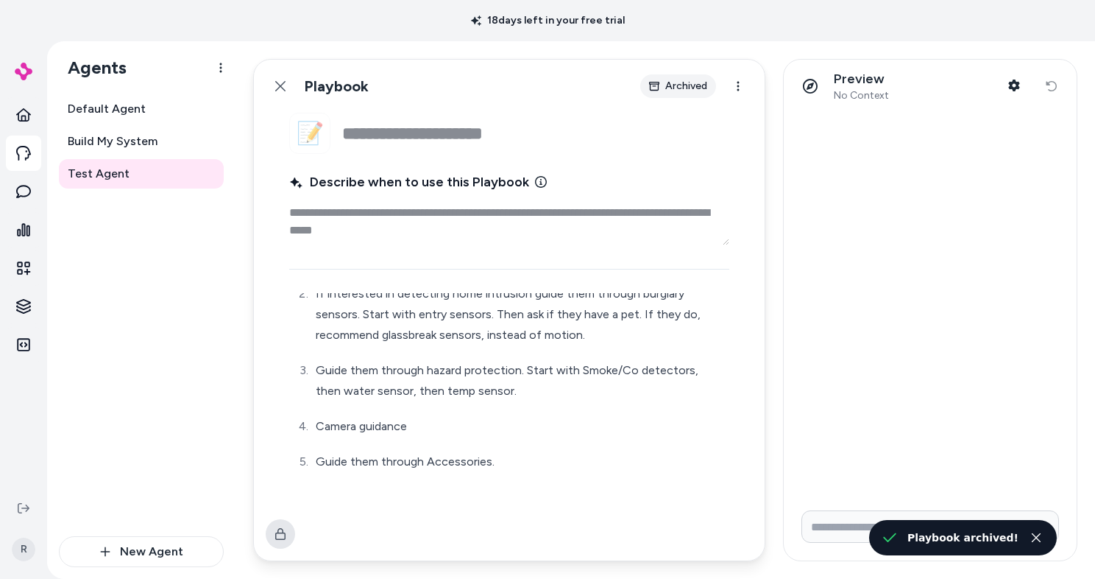
click at [285, 87] on icon at bounding box center [281, 86] width 12 height 12
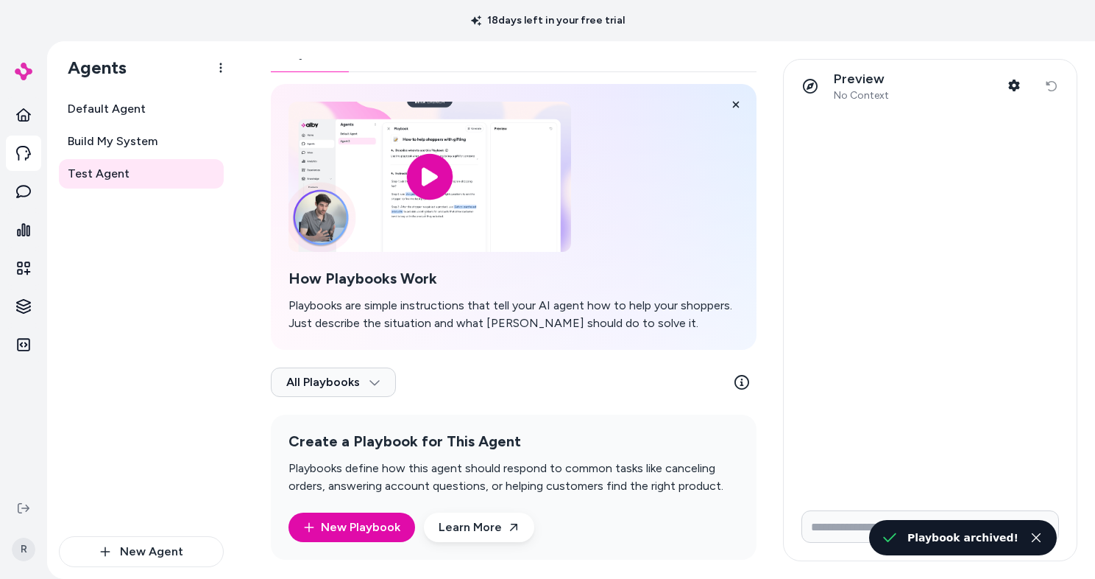
scroll to position [39, 0]
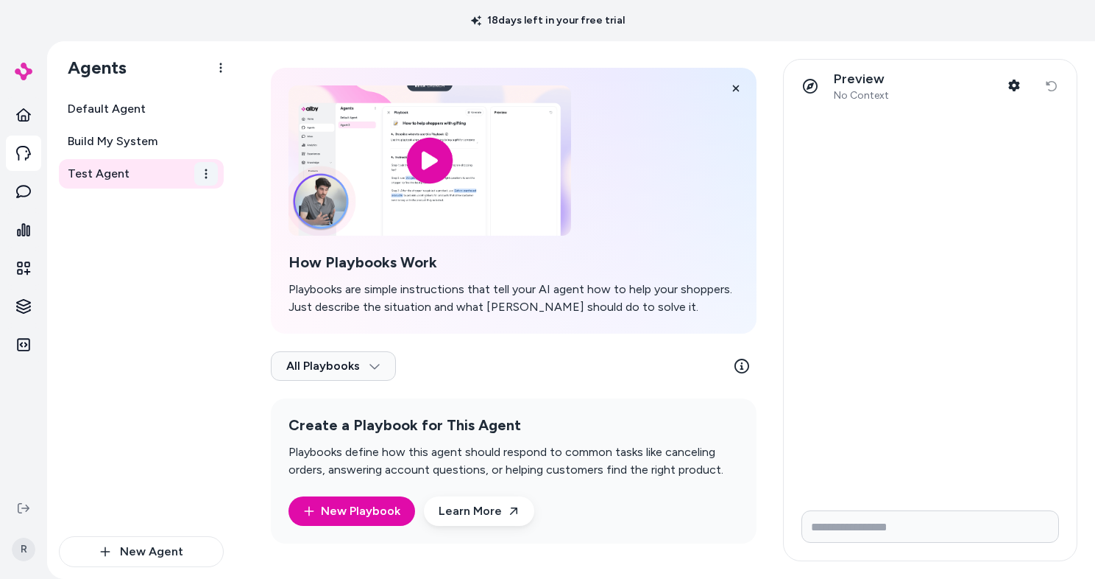
click at [208, 173] on html "18 days left in your free trial Home Agents Inbox Analytics Experiences Knowled…" at bounding box center [547, 289] width 1095 height 579
click at [172, 269] on div "Archive" at bounding box center [170, 265] width 91 height 29
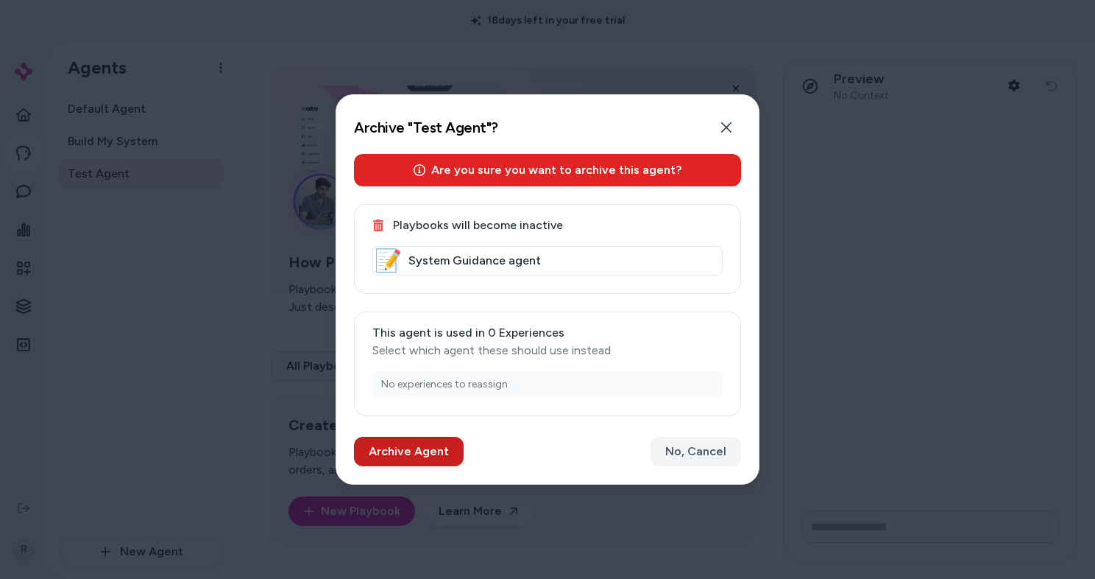
click at [427, 442] on button "Archive Agent" at bounding box center [409, 451] width 110 height 29
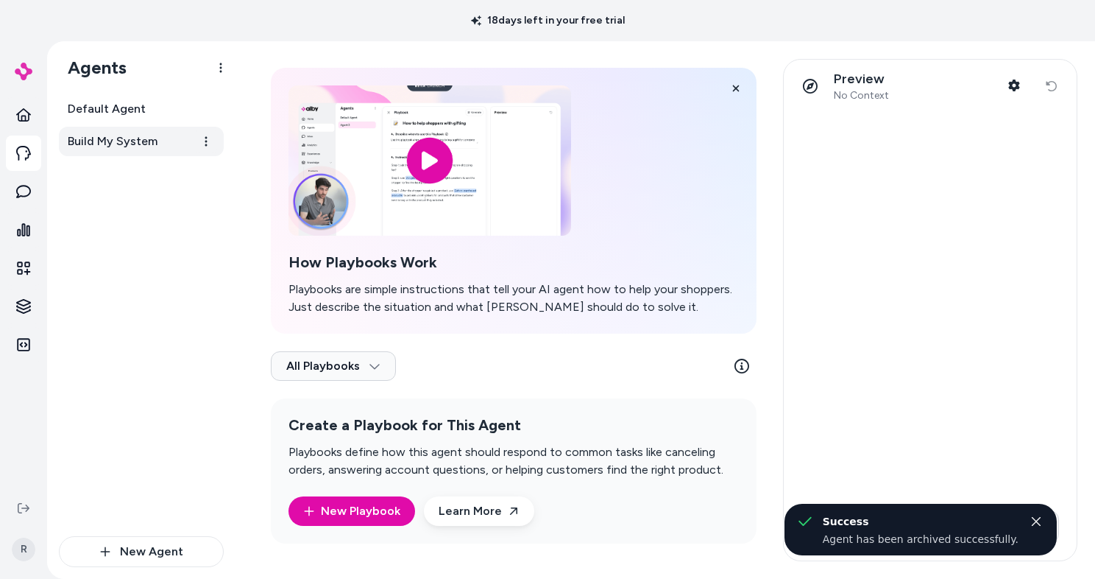
click at [130, 142] on span "Build My System" at bounding box center [113, 142] width 90 height 18
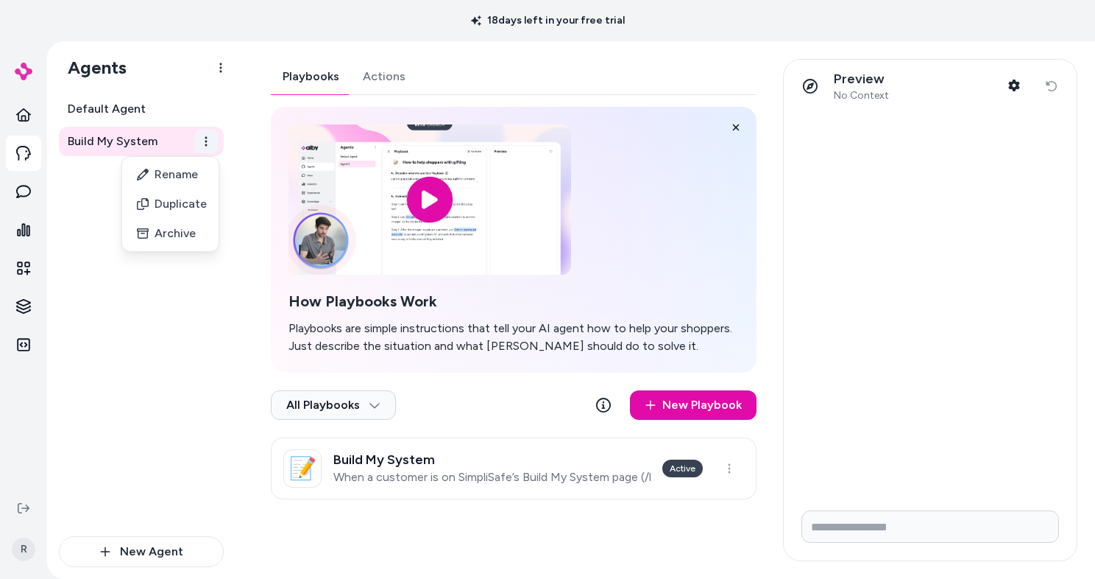
click at [203, 146] on html "18 days left in your free trial Home Agents Inbox Analytics Experiences Knowled…" at bounding box center [547, 289] width 1095 height 579
click at [186, 234] on div "Archive" at bounding box center [170, 233] width 91 height 29
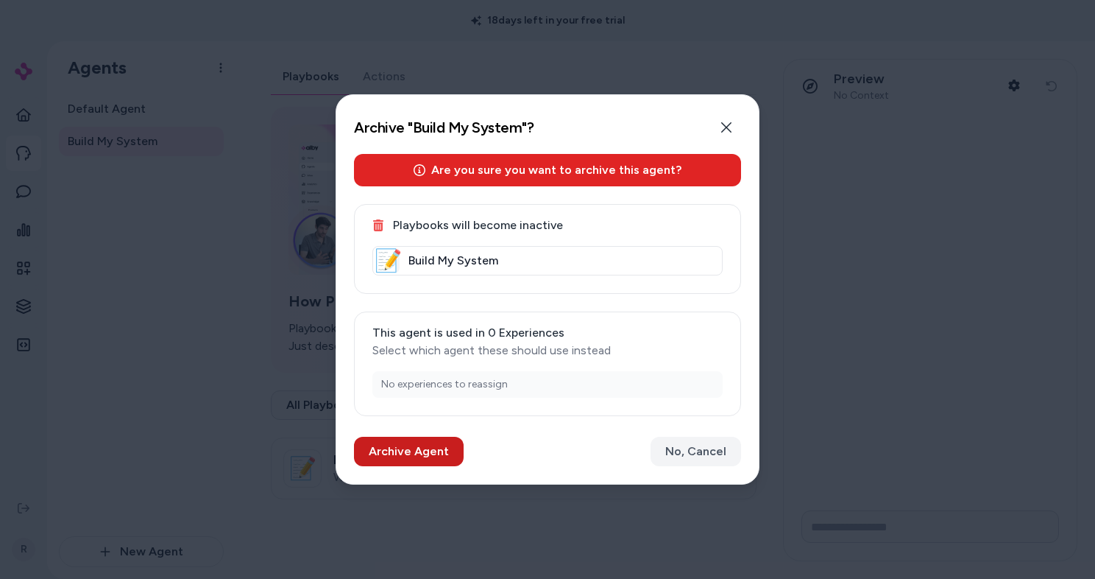
click at [406, 449] on button "Archive Agent" at bounding box center [409, 451] width 110 height 29
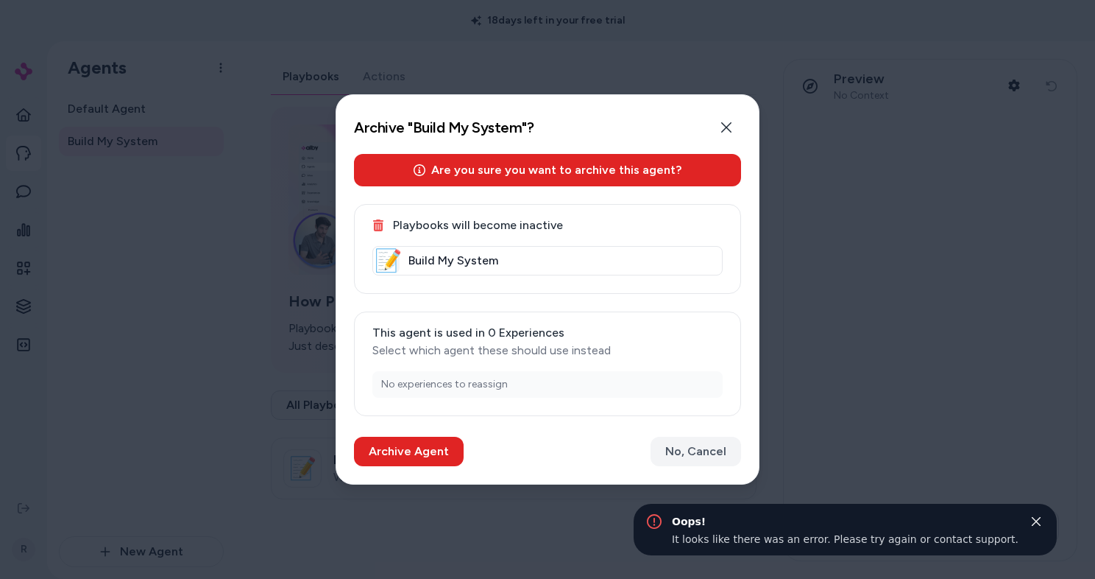
drag, startPoint x: 716, startPoint y: 127, endPoint x: 721, endPoint y: 216, distance: 90.0
click at [718, 129] on button "Close" at bounding box center [726, 127] width 29 height 29
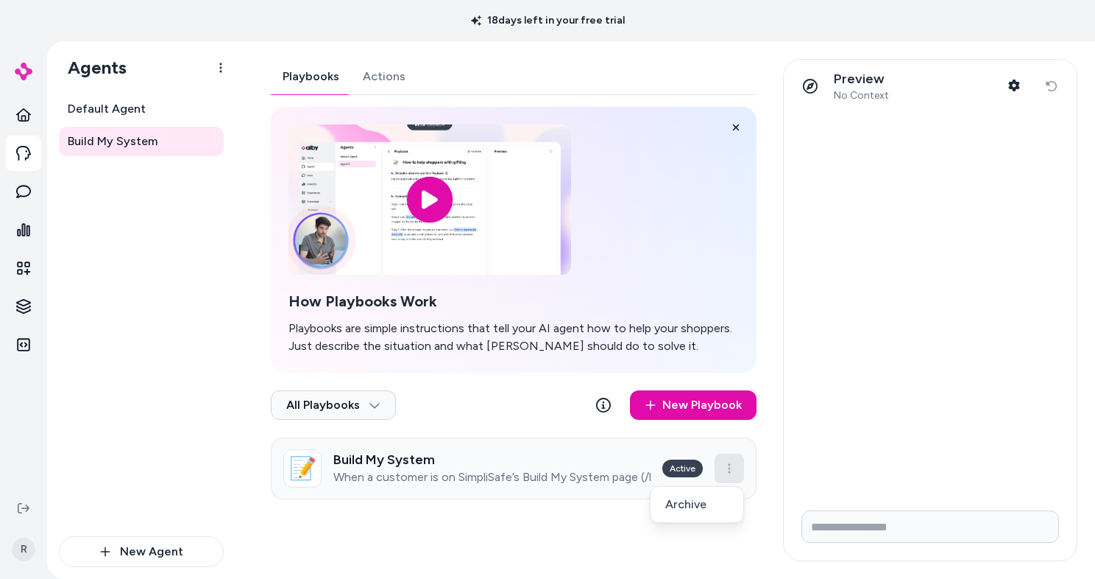
click at [735, 468] on html "18 days left in your free trial Home Agents Inbox Analytics Experiences Knowled…" at bounding box center [547, 289] width 1095 height 579
click at [697, 506] on div "Archive" at bounding box center [697, 504] width 87 height 29
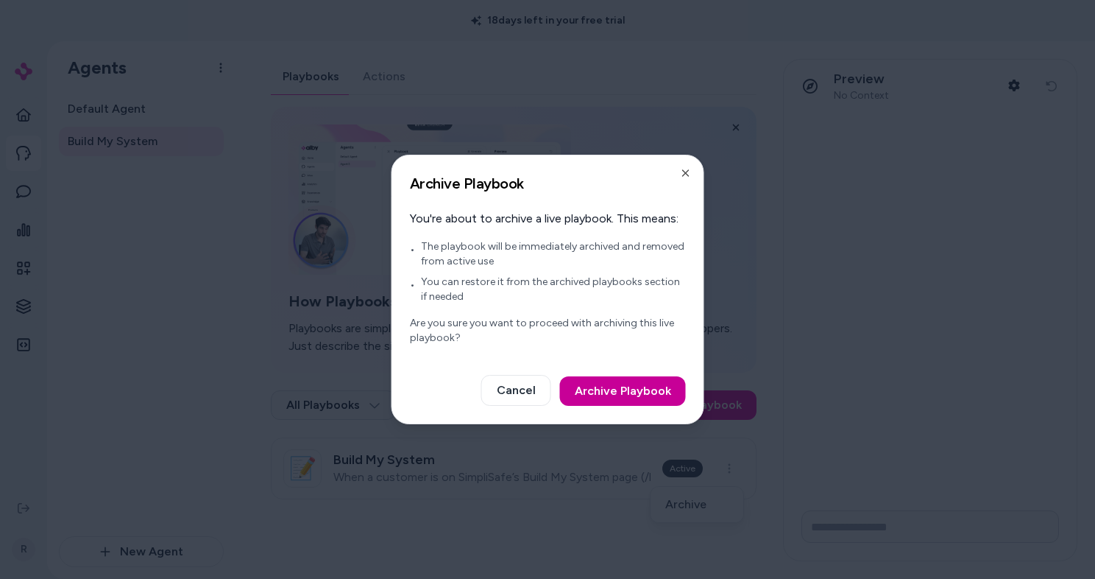
click at [655, 386] on button "Archive Playbook" at bounding box center [623, 390] width 126 height 29
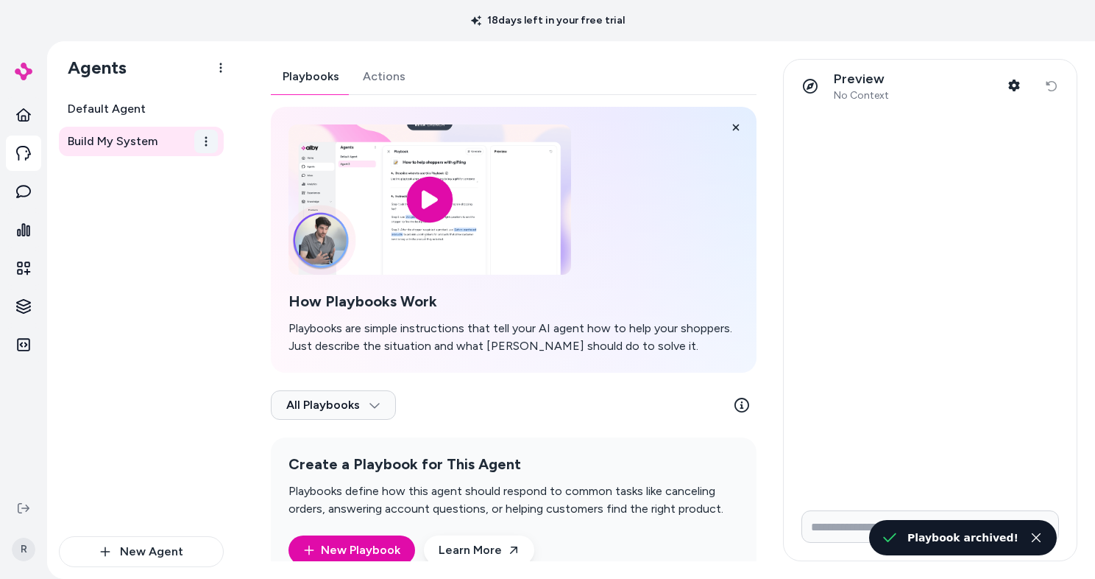
click at [205, 139] on html "18 days left in your free trial Home Agents Inbox Analytics Experiences Knowled…" at bounding box center [547, 289] width 1095 height 579
click at [180, 230] on div "Archive" at bounding box center [170, 233] width 91 height 29
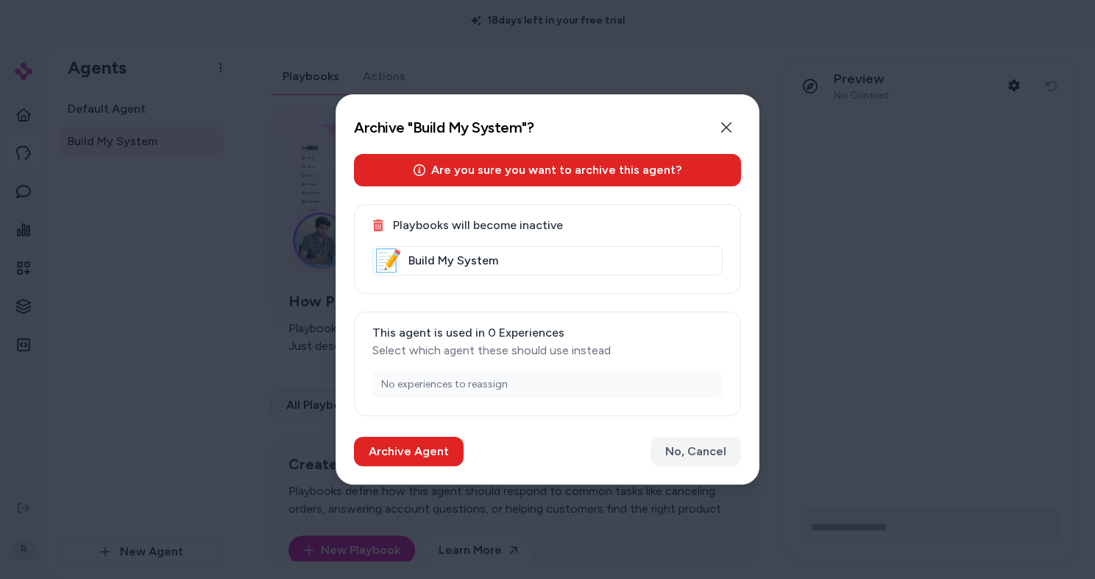
click at [381, 448] on button "Archive Agent" at bounding box center [409, 451] width 110 height 29
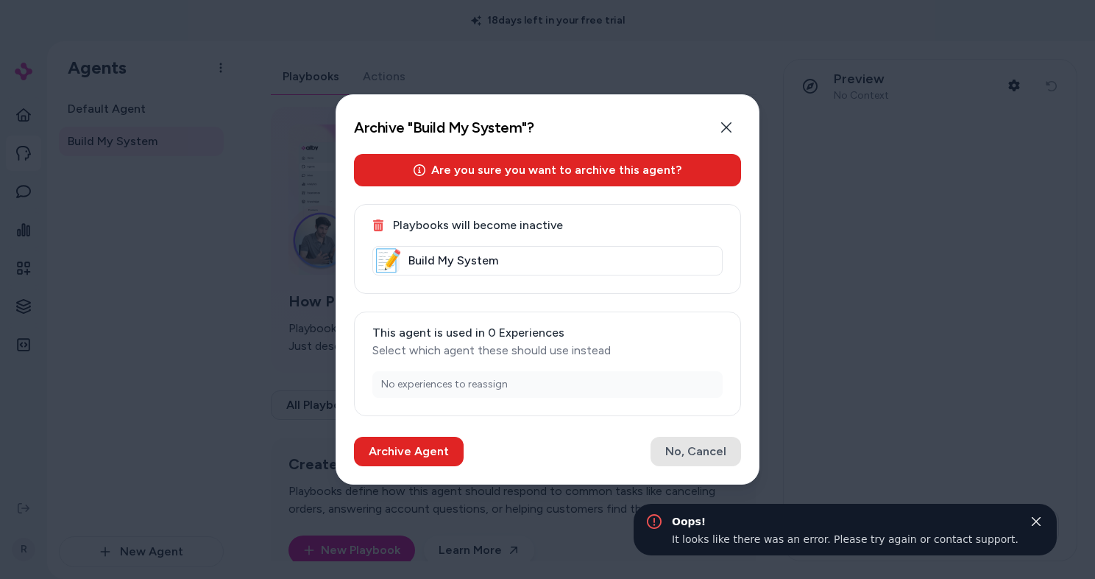
click at [701, 448] on button "No, Cancel" at bounding box center [696, 451] width 91 height 29
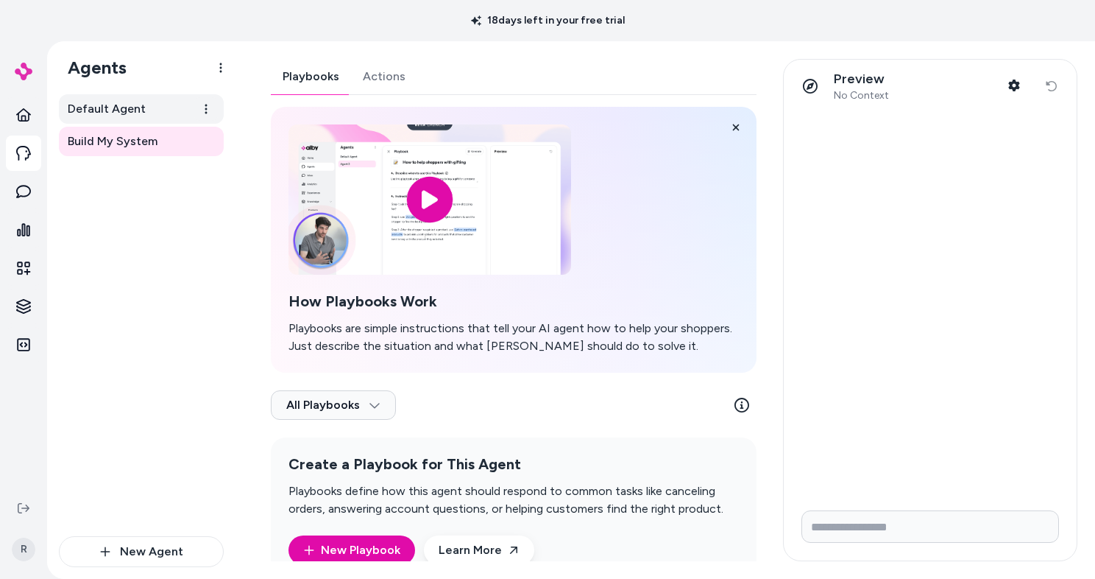
click at [124, 107] on span "Default Agent" at bounding box center [107, 109] width 78 height 18
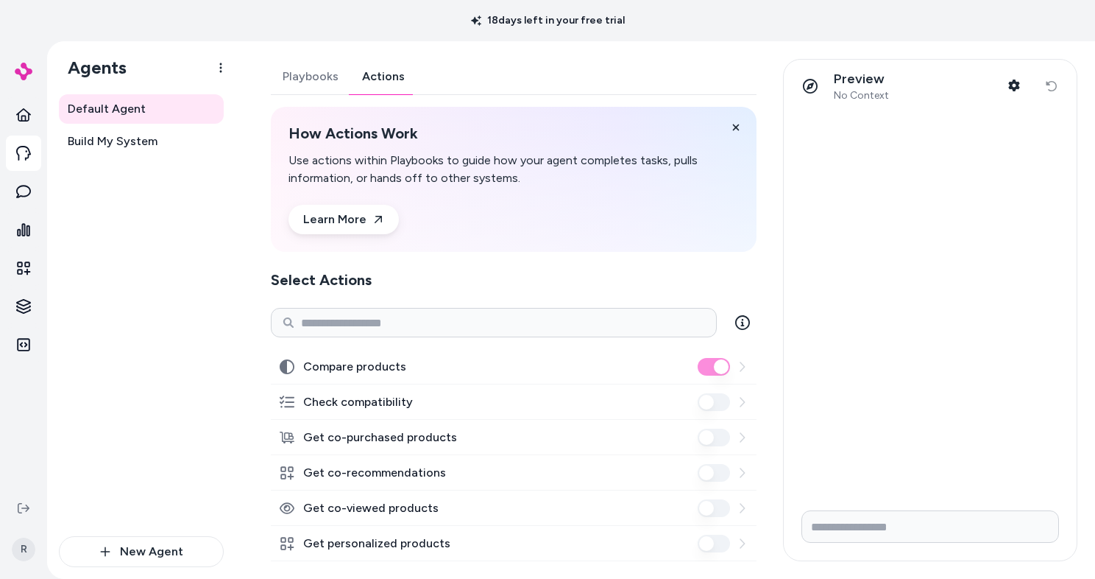
click at [405, 71] on button "Actions" at bounding box center [383, 76] width 66 height 35
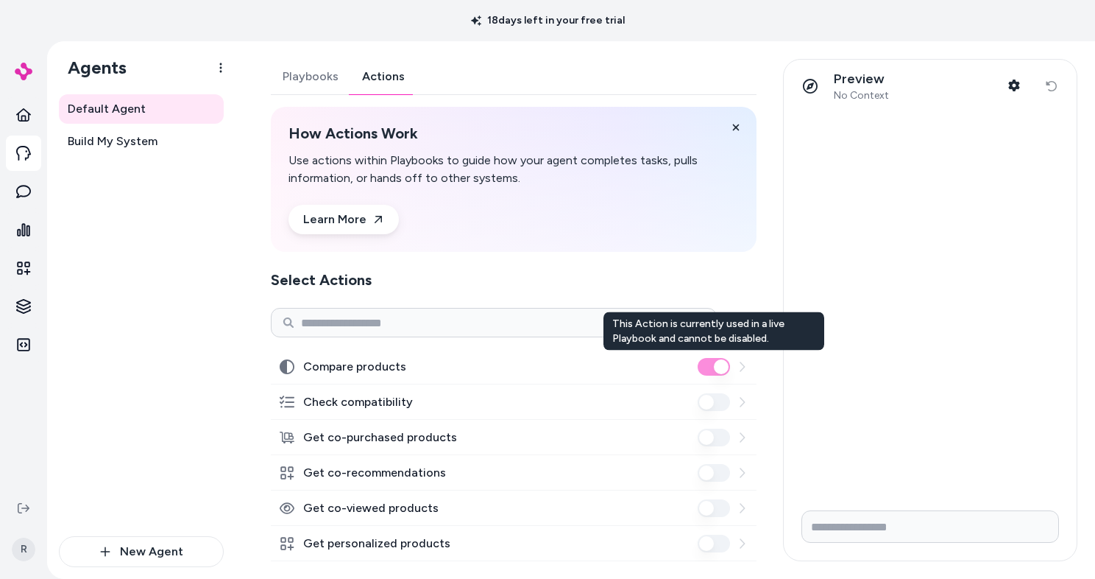
click at [742, 368] on icon at bounding box center [742, 366] width 5 height 10
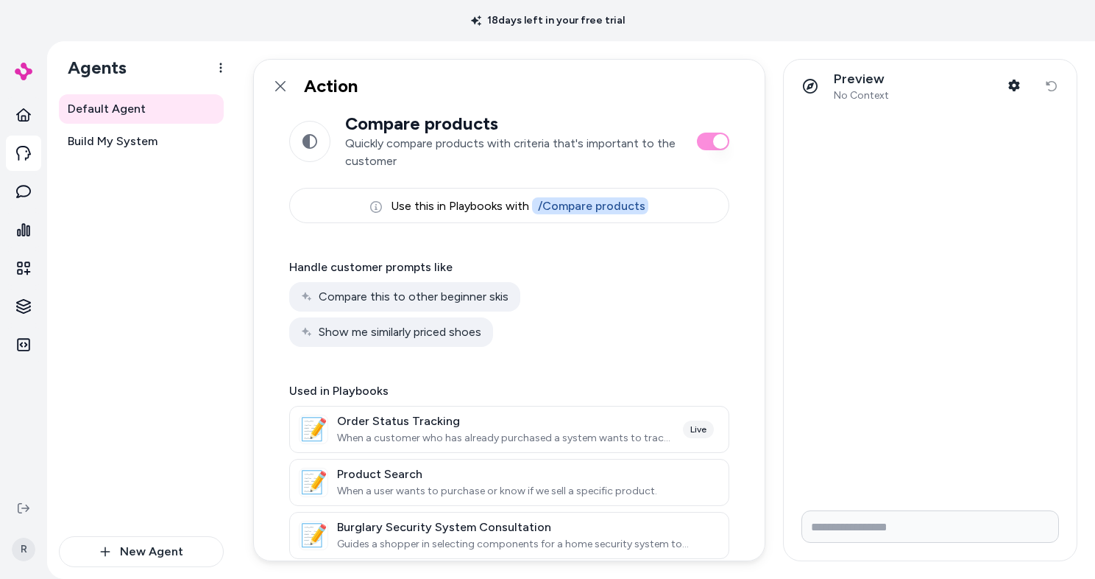
scroll to position [69, 0]
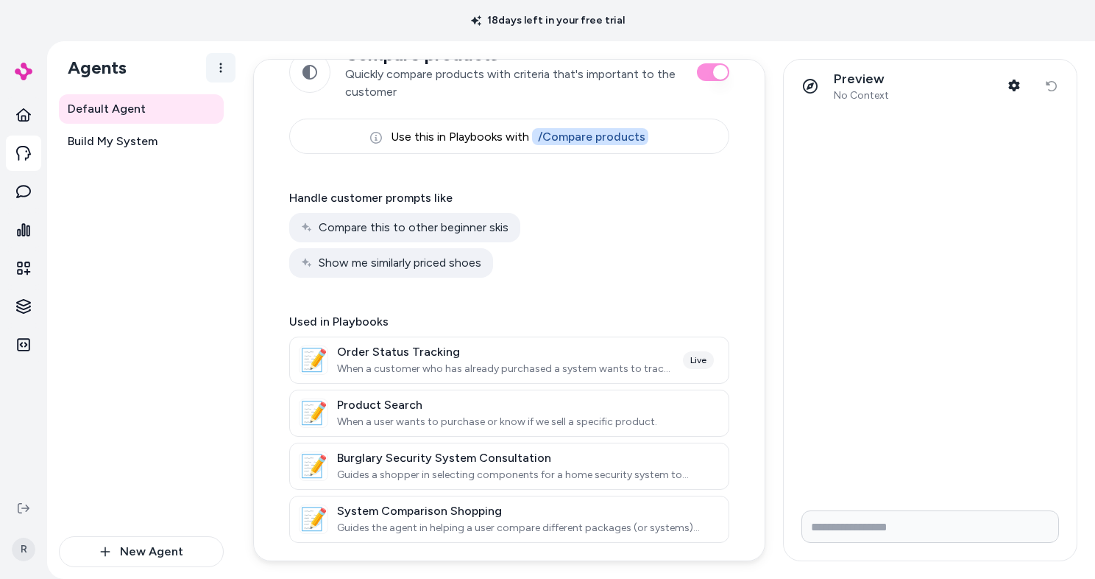
click at [226, 63] on html "18 days left in your free trial Home Agents Inbox Analytics Experiences Knowled…" at bounding box center [547, 289] width 1095 height 579
drag, startPoint x: 146, startPoint y: 291, endPoint x: 75, endPoint y: 140, distance: 166.6
click at [145, 291] on html "18 days left in your free trial Home Agents Inbox Analytics Experiences Knowled…" at bounding box center [547, 289] width 1095 height 579
click at [23, 119] on icon at bounding box center [23, 114] width 15 height 15
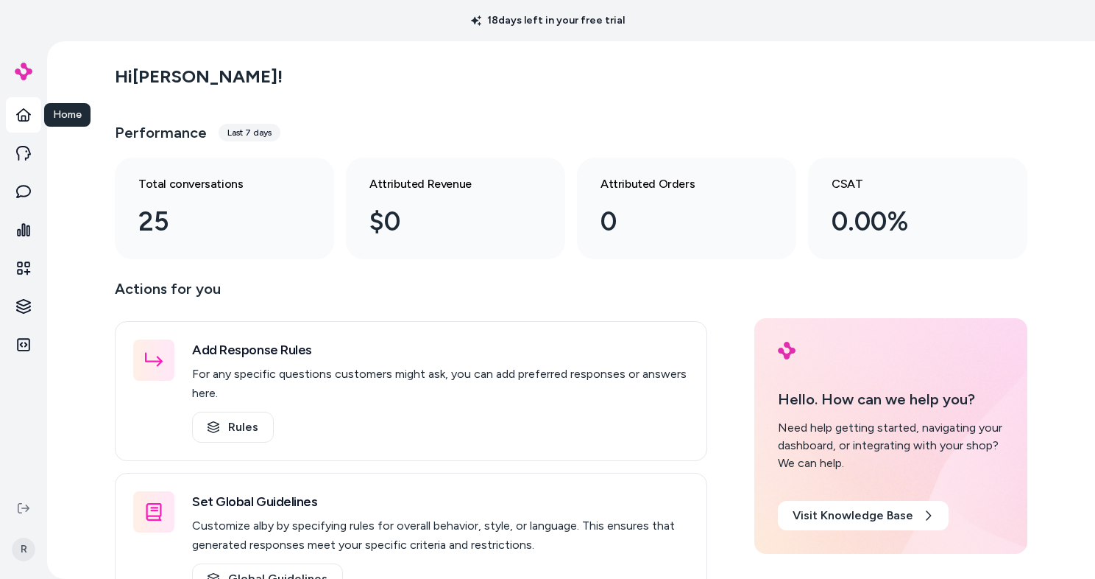
click at [16, 116] on icon at bounding box center [23, 114] width 15 height 15
click at [22, 73] on img at bounding box center [24, 72] width 18 height 18
click at [19, 153] on icon at bounding box center [23, 153] width 15 height 15
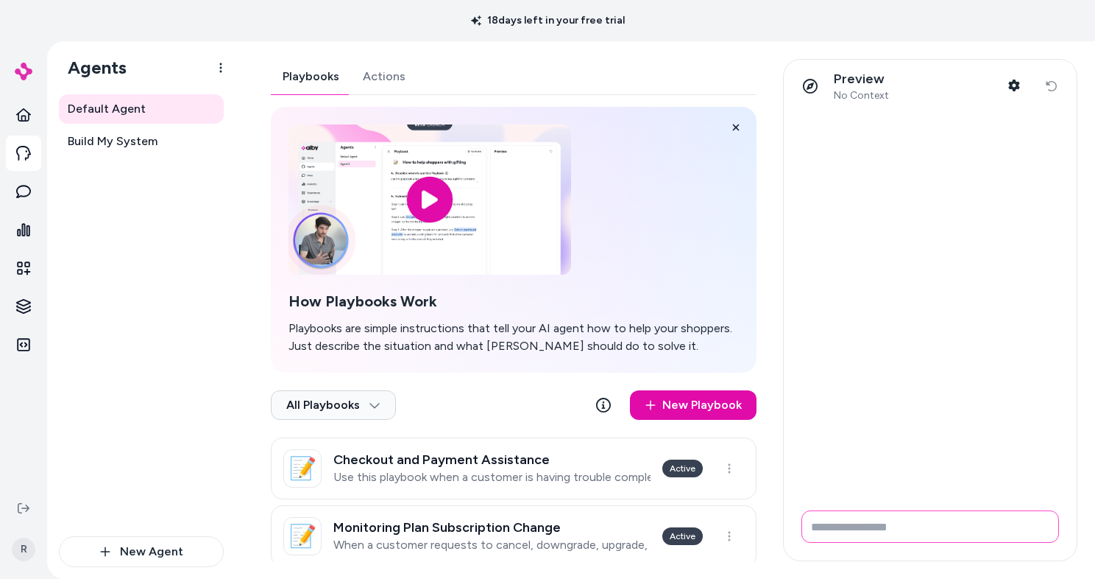
click at [865, 521] on input "Write your prompt here" at bounding box center [931, 526] width 258 height 32
type input "**********"
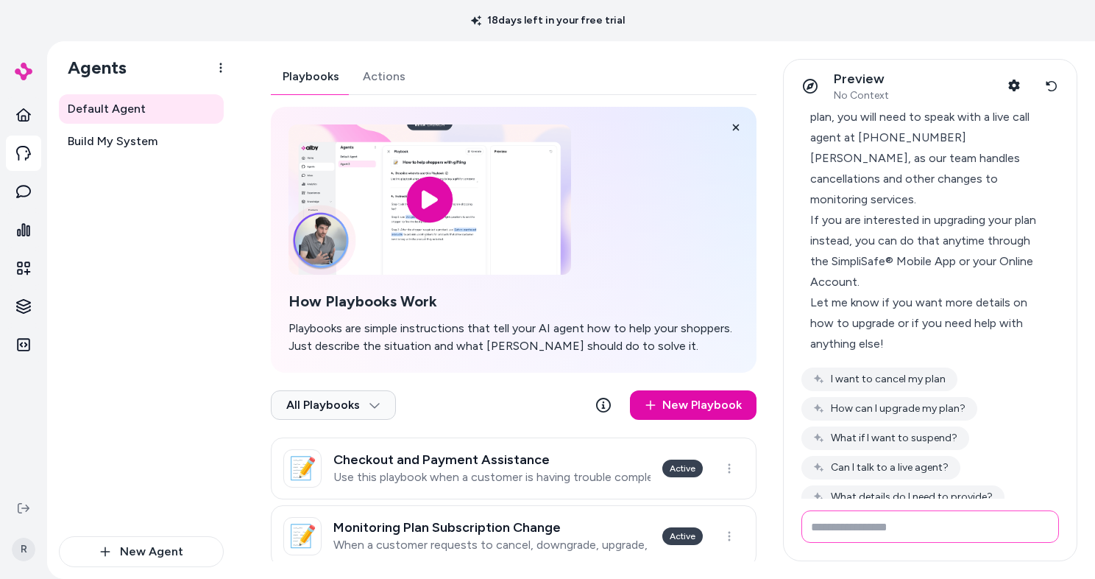
scroll to position [84, 0]
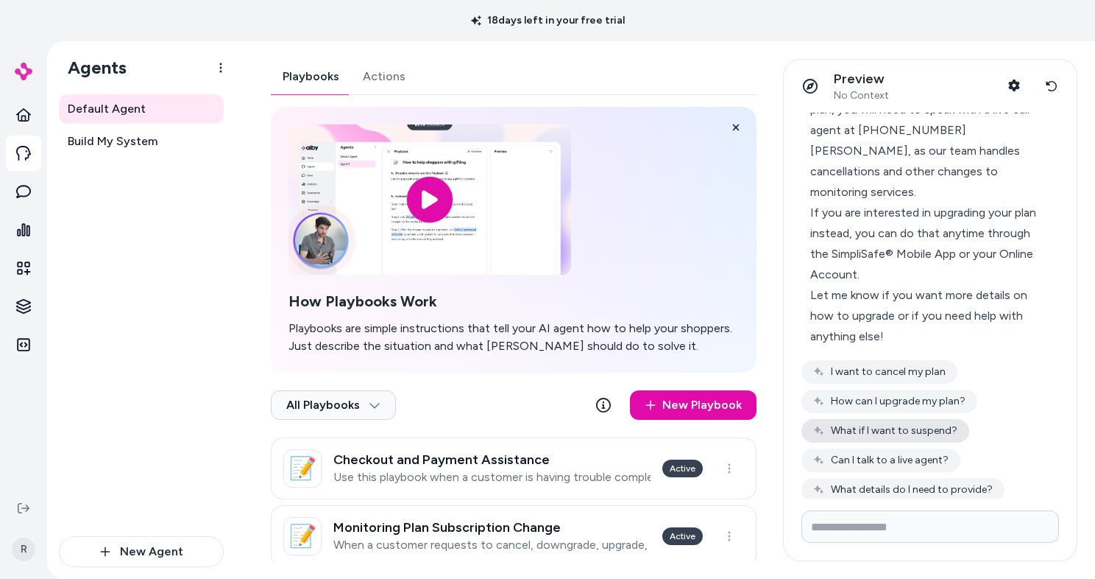
click at [901, 419] on button "What if I want to suspend?" at bounding box center [886, 431] width 168 height 24
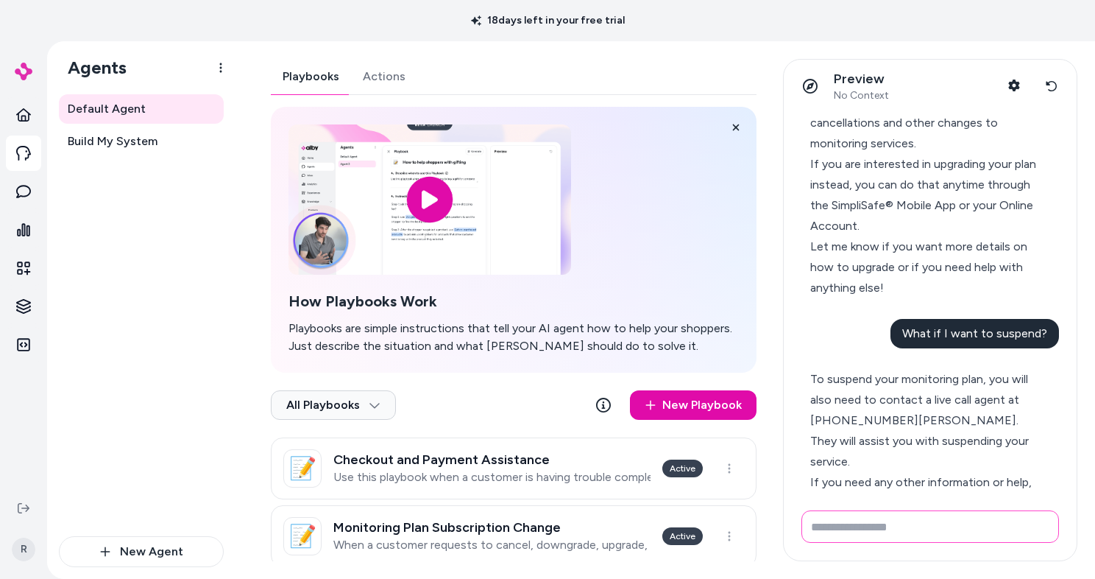
scroll to position [177, 0]
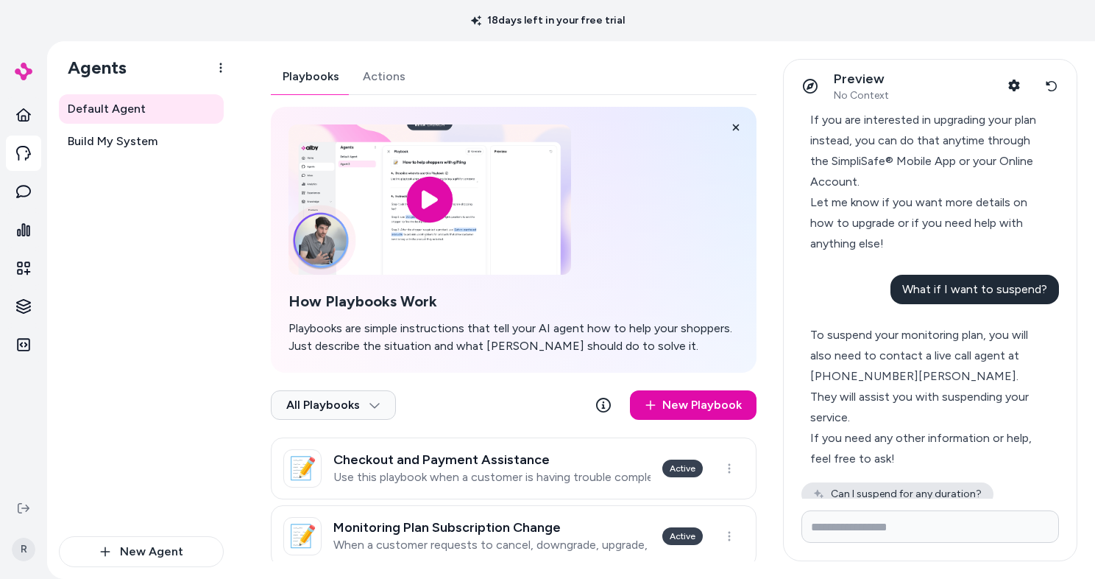
click at [901, 482] on button "Can I suspend for any duration?" at bounding box center [898, 494] width 192 height 24
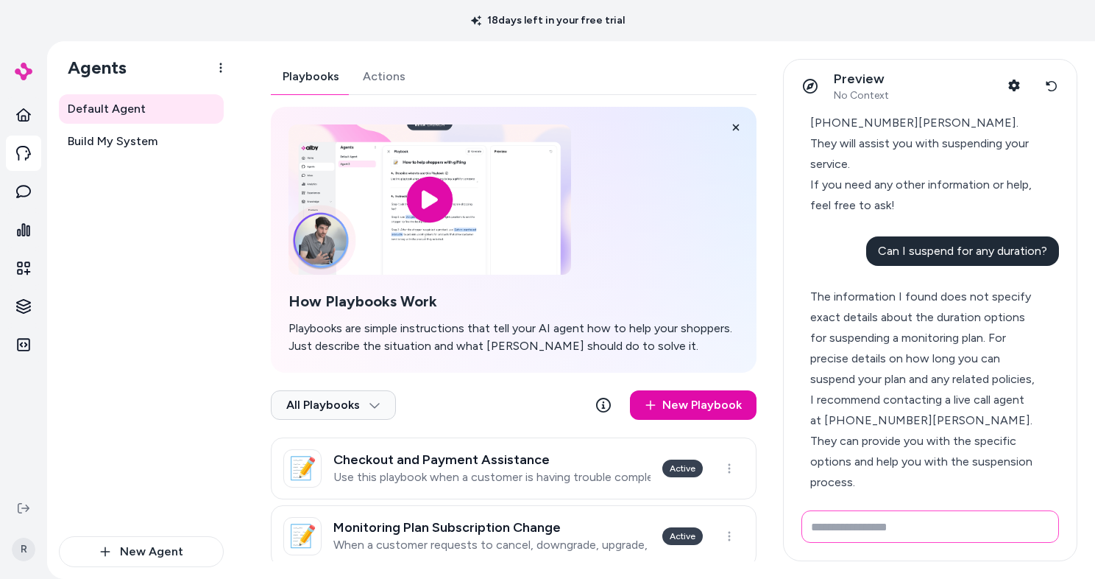
scroll to position [474, 0]
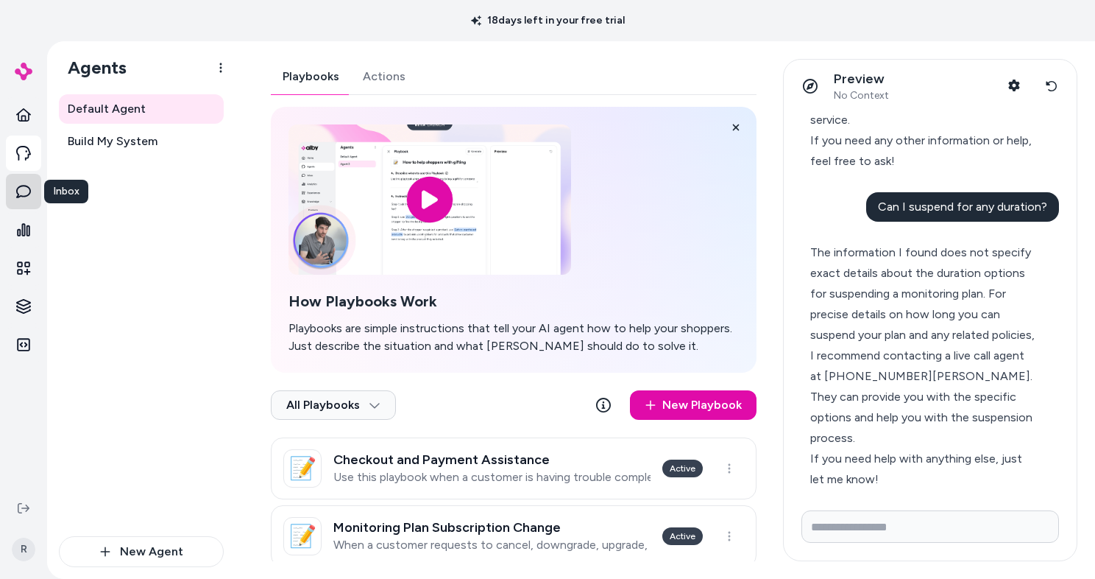
click at [22, 194] on icon at bounding box center [23, 191] width 15 height 15
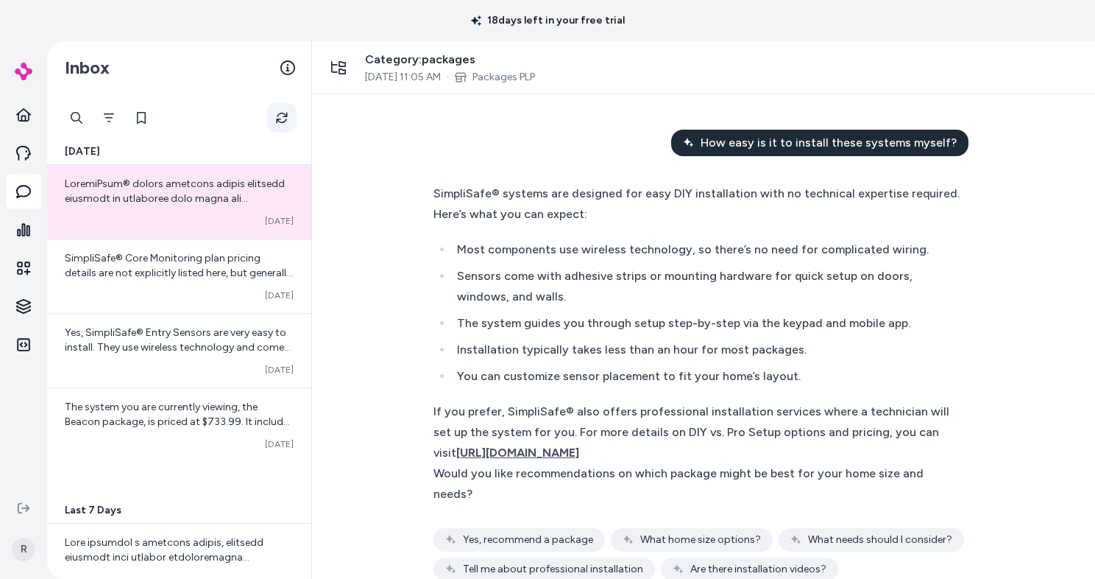
click at [286, 121] on icon "Refresh" at bounding box center [282, 118] width 12 height 12
click at [109, 114] on icon "Filter" at bounding box center [109, 118] width 12 height 12
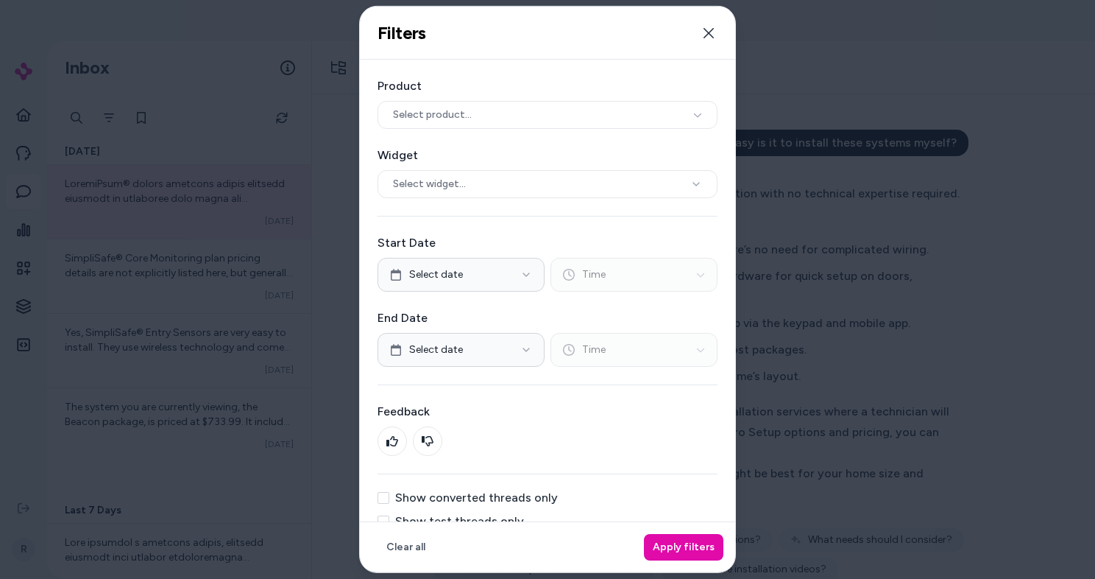
scroll to position [23, 0]
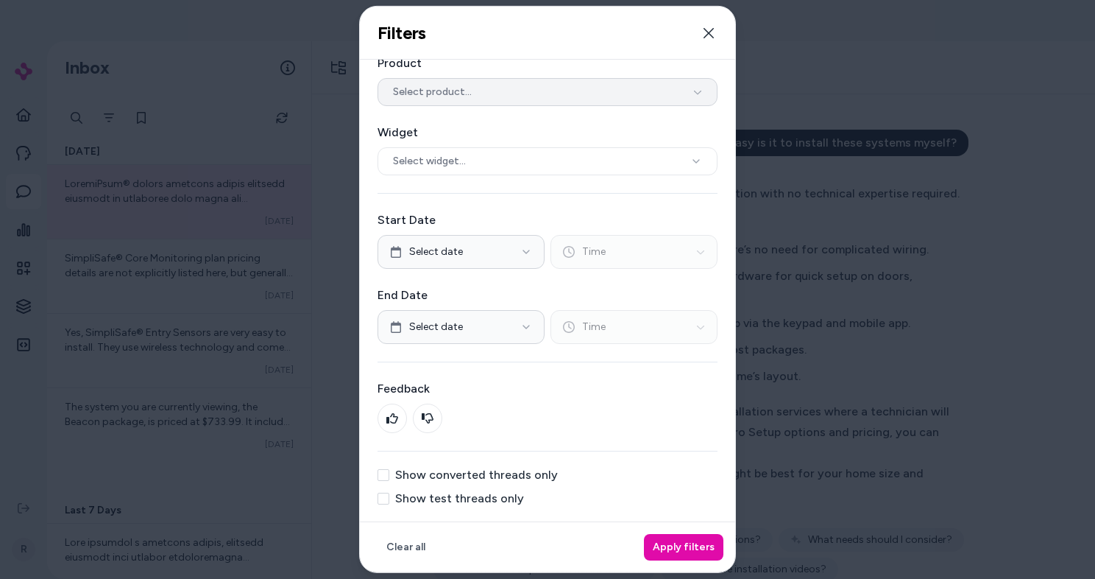
drag, startPoint x: 710, startPoint y: 32, endPoint x: 610, endPoint y: 116, distance: 130.1
click at [710, 33] on icon "button" at bounding box center [709, 33] width 12 height 12
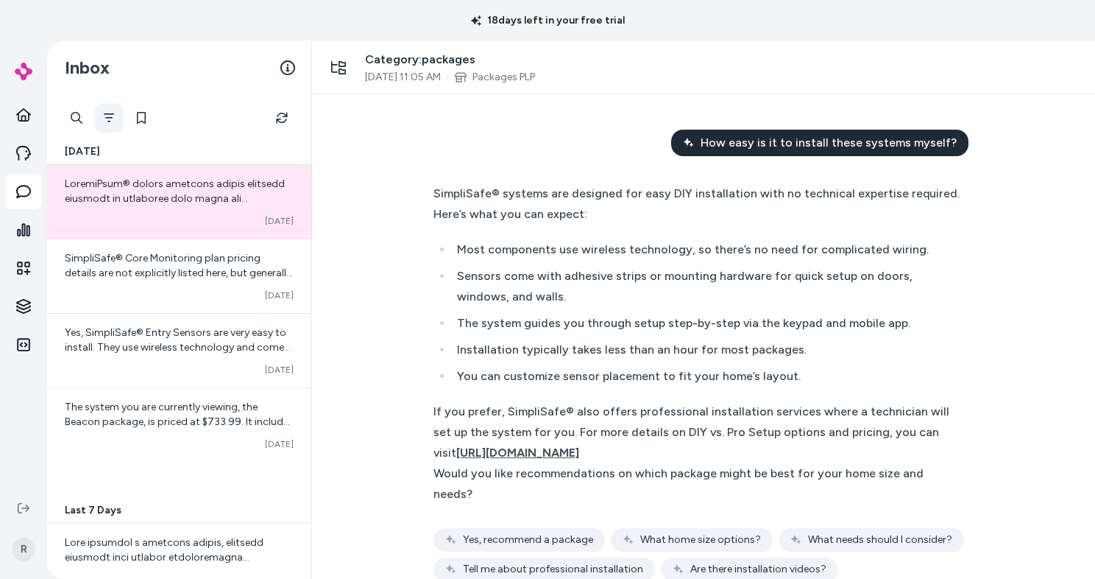
click at [107, 116] on icon "Filter" at bounding box center [109, 118] width 12 height 12
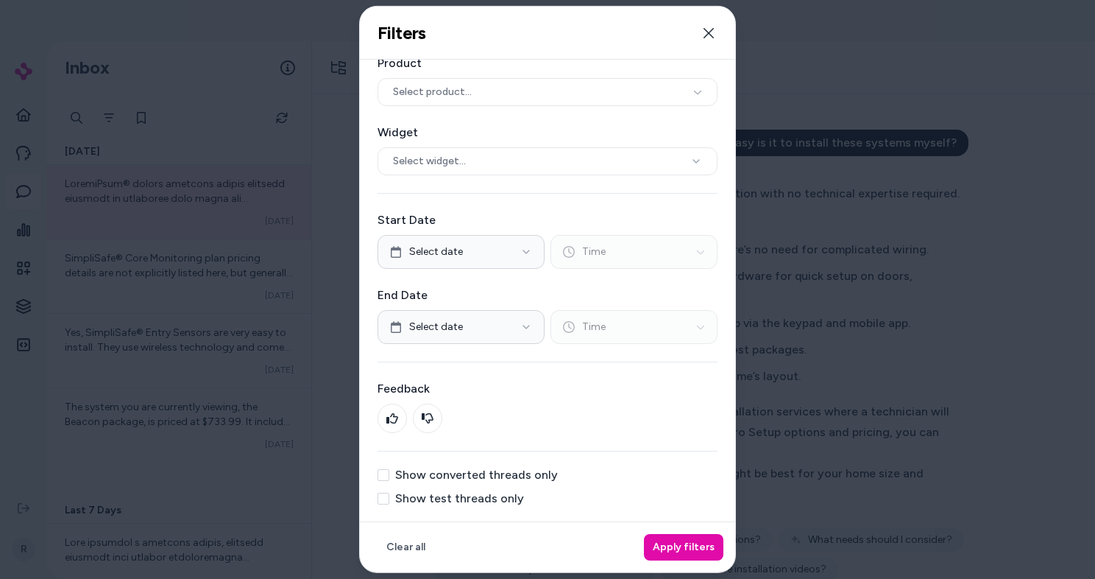
click at [492, 498] on label "Show test threads only" at bounding box center [459, 498] width 129 height 12
click at [389, 498] on button "Show test threads only" at bounding box center [384, 498] width 12 height 12
click at [665, 544] on button "Apply filters" at bounding box center [684, 547] width 80 height 27
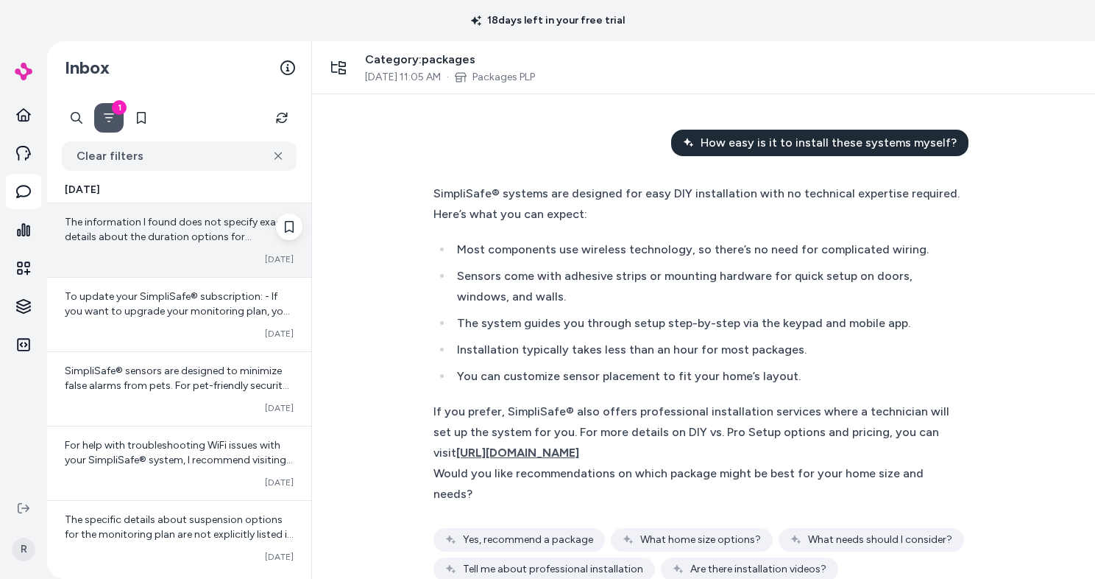
click at [109, 241] on span "The information I found does not specify exact details about the duration optio…" at bounding box center [178, 288] width 227 height 145
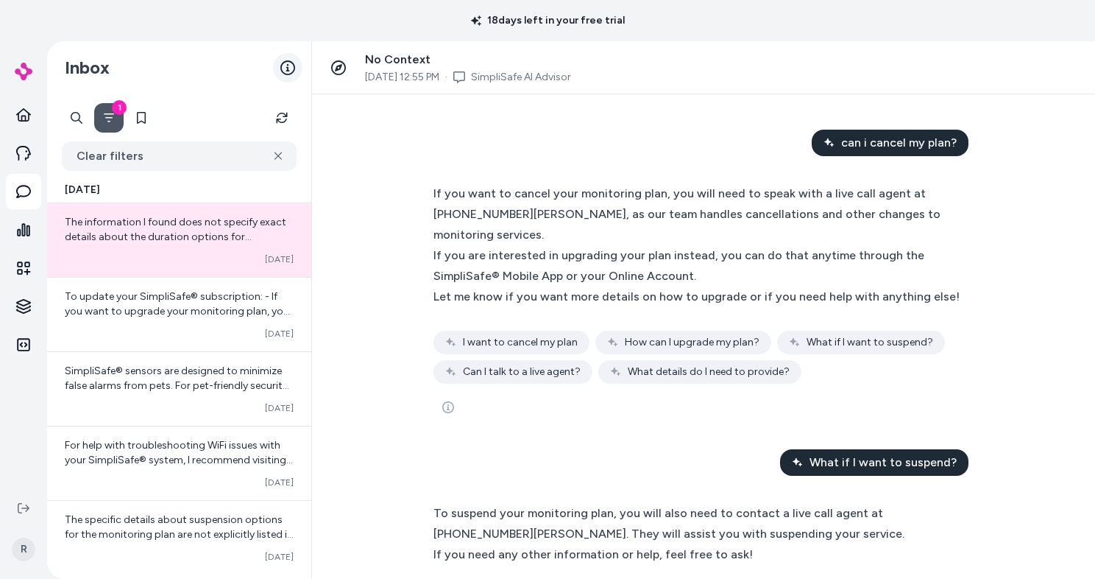
click at [286, 66] on icon at bounding box center [287, 67] width 15 height 15
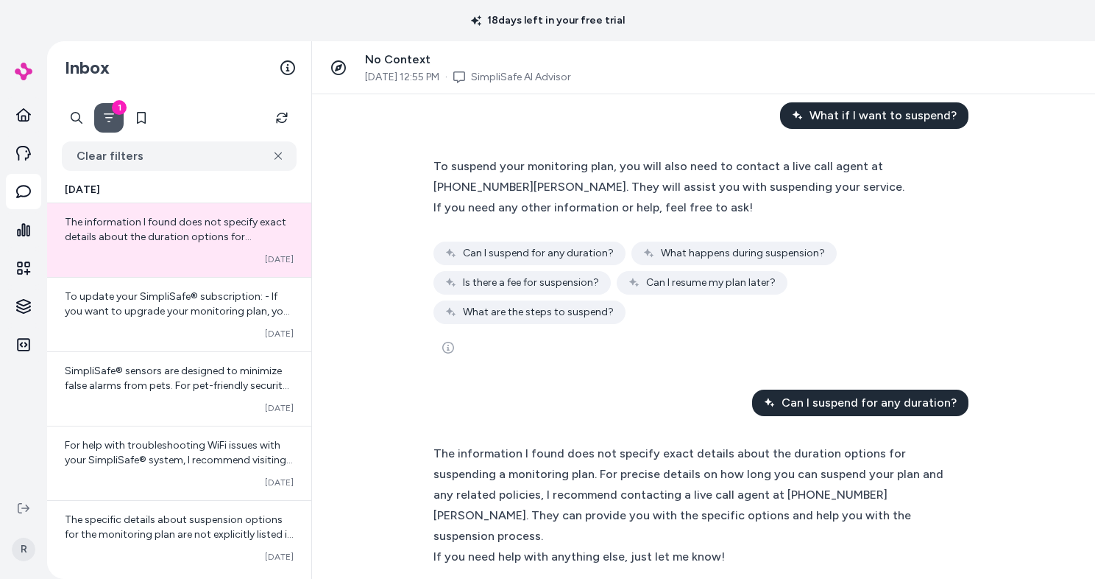
scroll to position [303, 0]
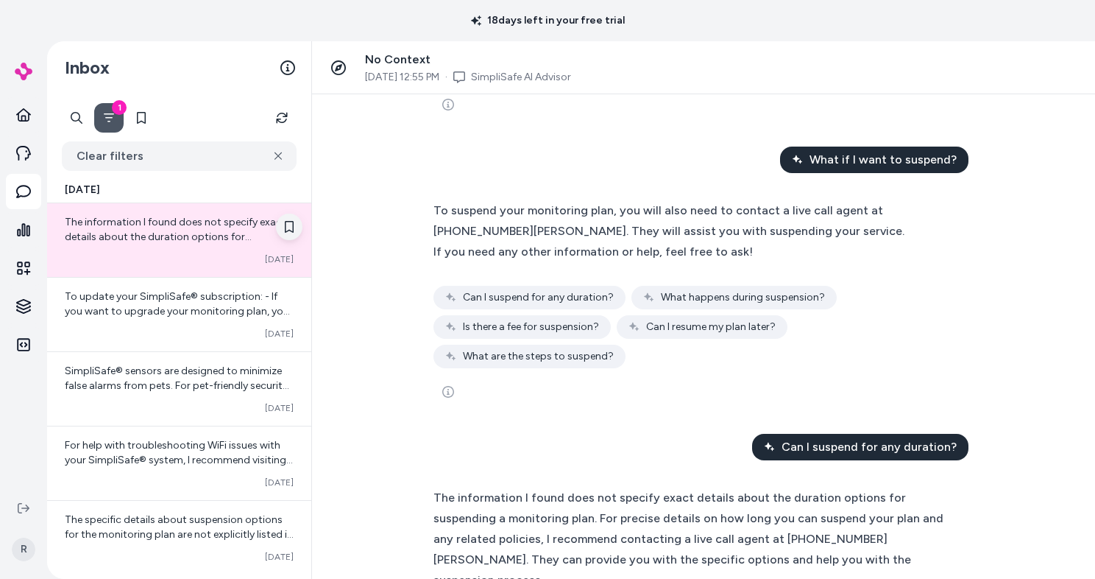
click at [289, 225] on icon at bounding box center [289, 227] width 12 height 12
click at [289, 224] on icon at bounding box center [289, 227] width 9 height 12
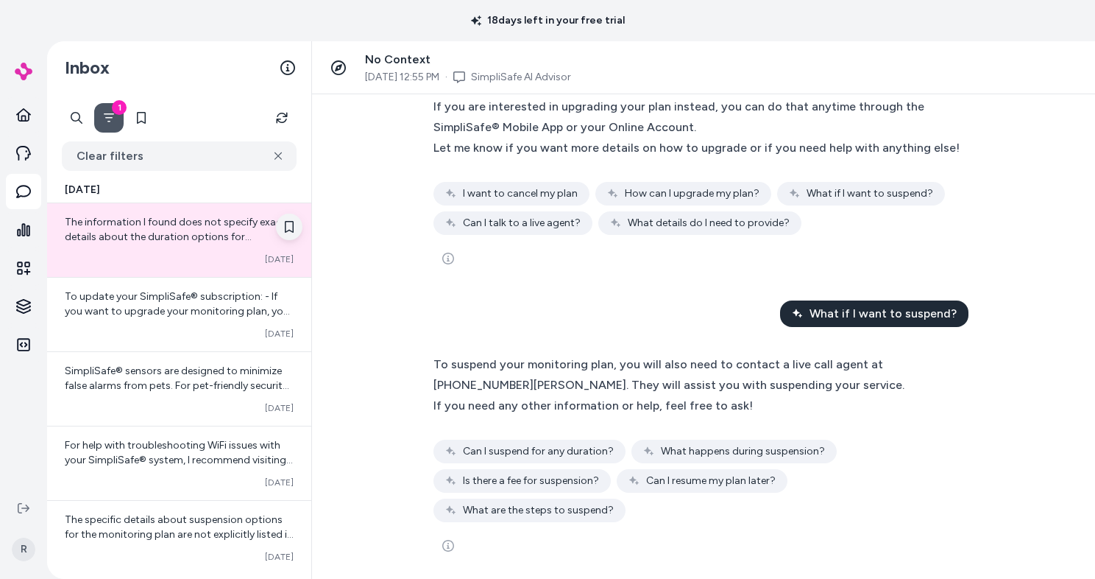
scroll to position [0, 0]
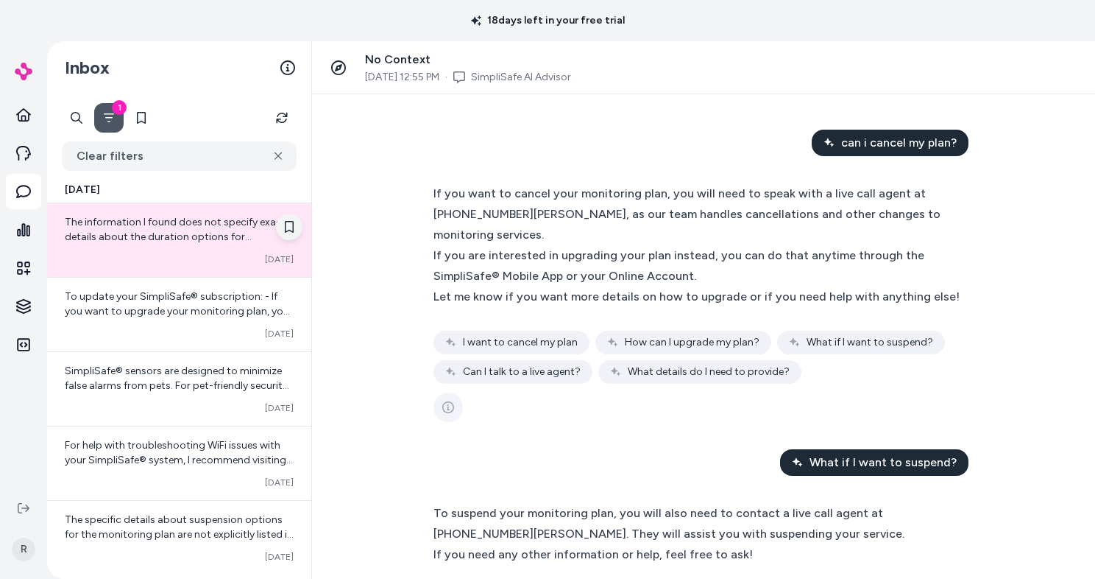
click at [451, 409] on icon "See more" at bounding box center [448, 407] width 12 height 12
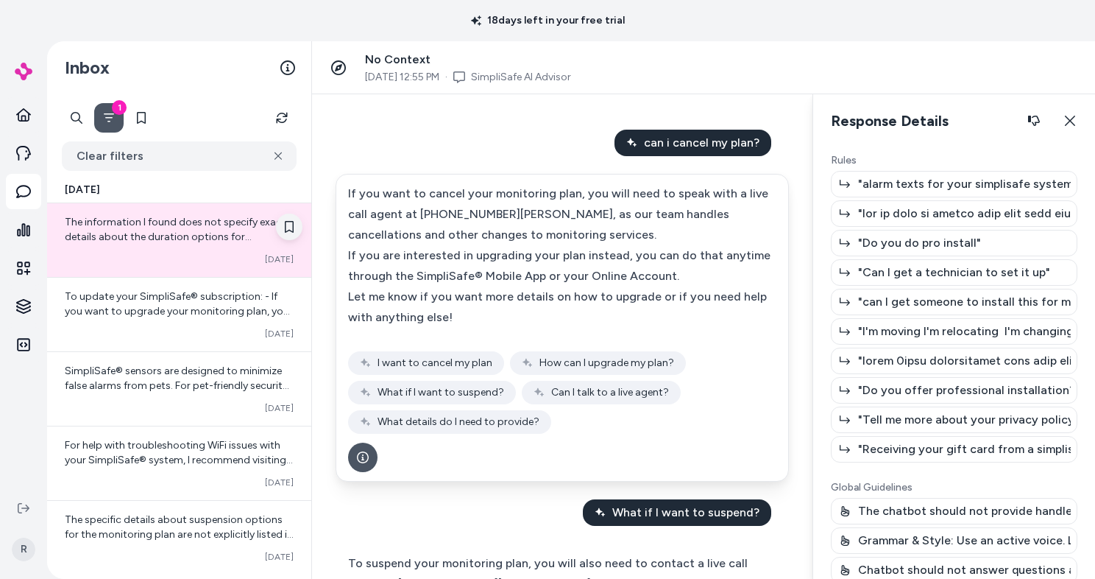
click at [465, 78] on icon at bounding box center [459, 77] width 12 height 12
click at [528, 80] on link "SimpliSafe AI Advisor" at bounding box center [521, 77] width 100 height 15
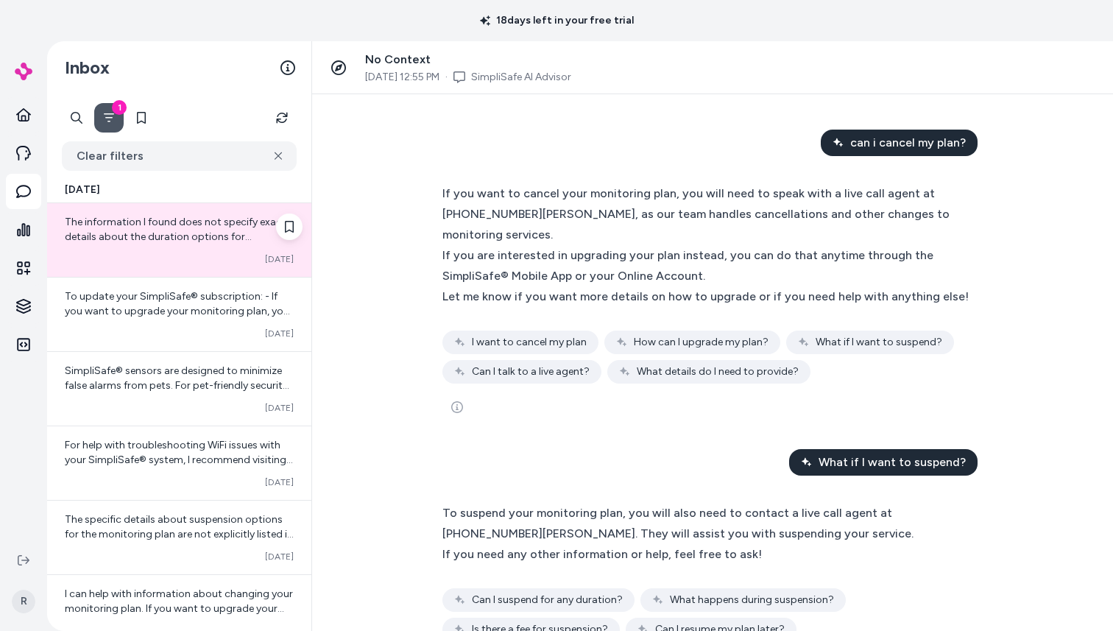
click at [142, 238] on span "The information I found does not specify exact details about the duration optio…" at bounding box center [178, 288] width 227 height 145
click at [406, 76] on span "[DATE] 12:55 PM" at bounding box center [402, 77] width 74 height 15
drag, startPoint x: 398, startPoint y: 61, endPoint x: 348, endPoint y: 63, distance: 49.4
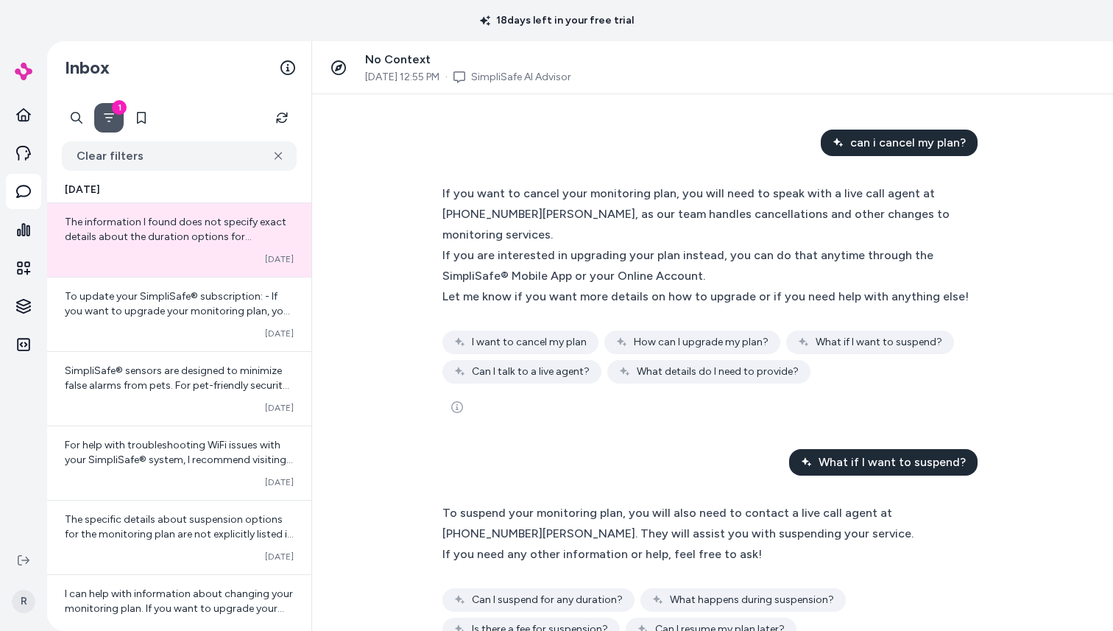
click at [391, 61] on span "No Context" at bounding box center [398, 59] width 66 height 14
click at [334, 66] on icon at bounding box center [338, 67] width 15 height 15
